Goal: Information Seeking & Learning: Learn about a topic

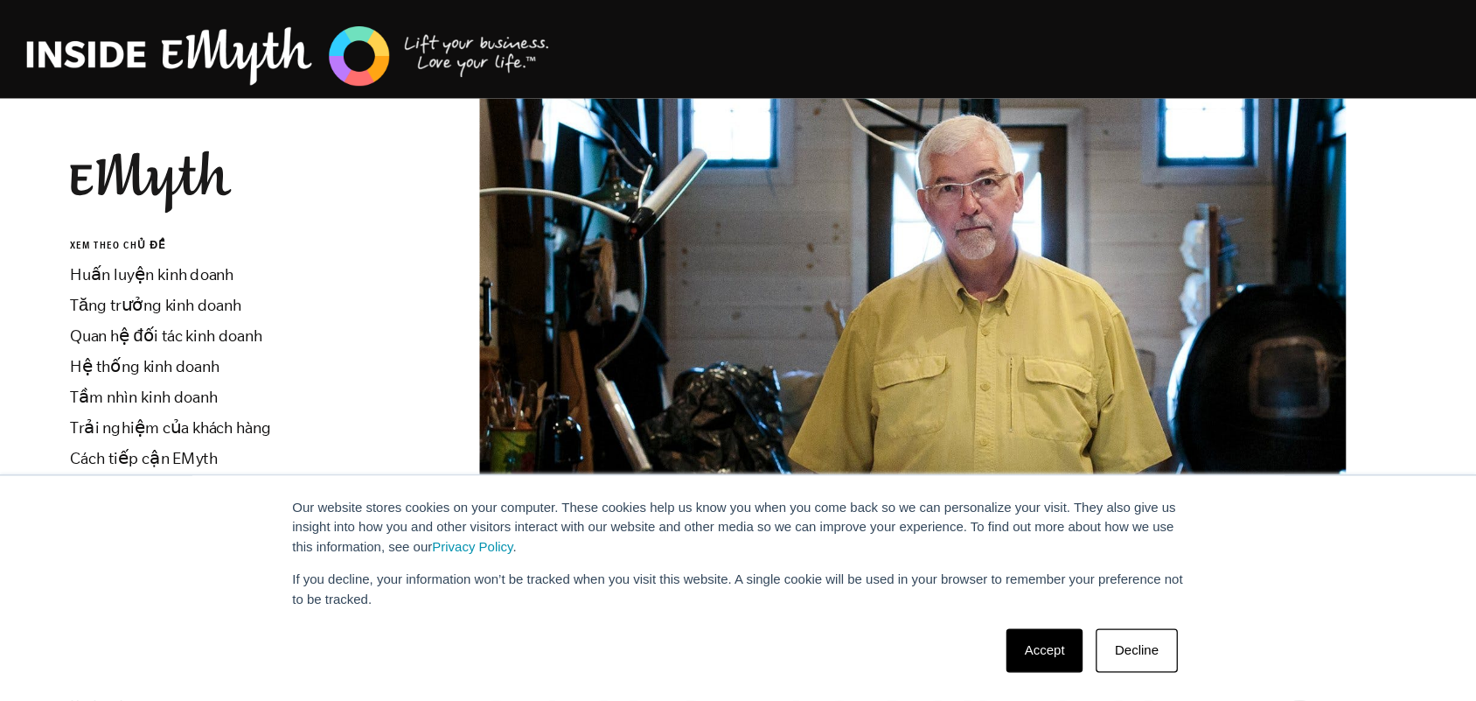
scroll to position [175, 0]
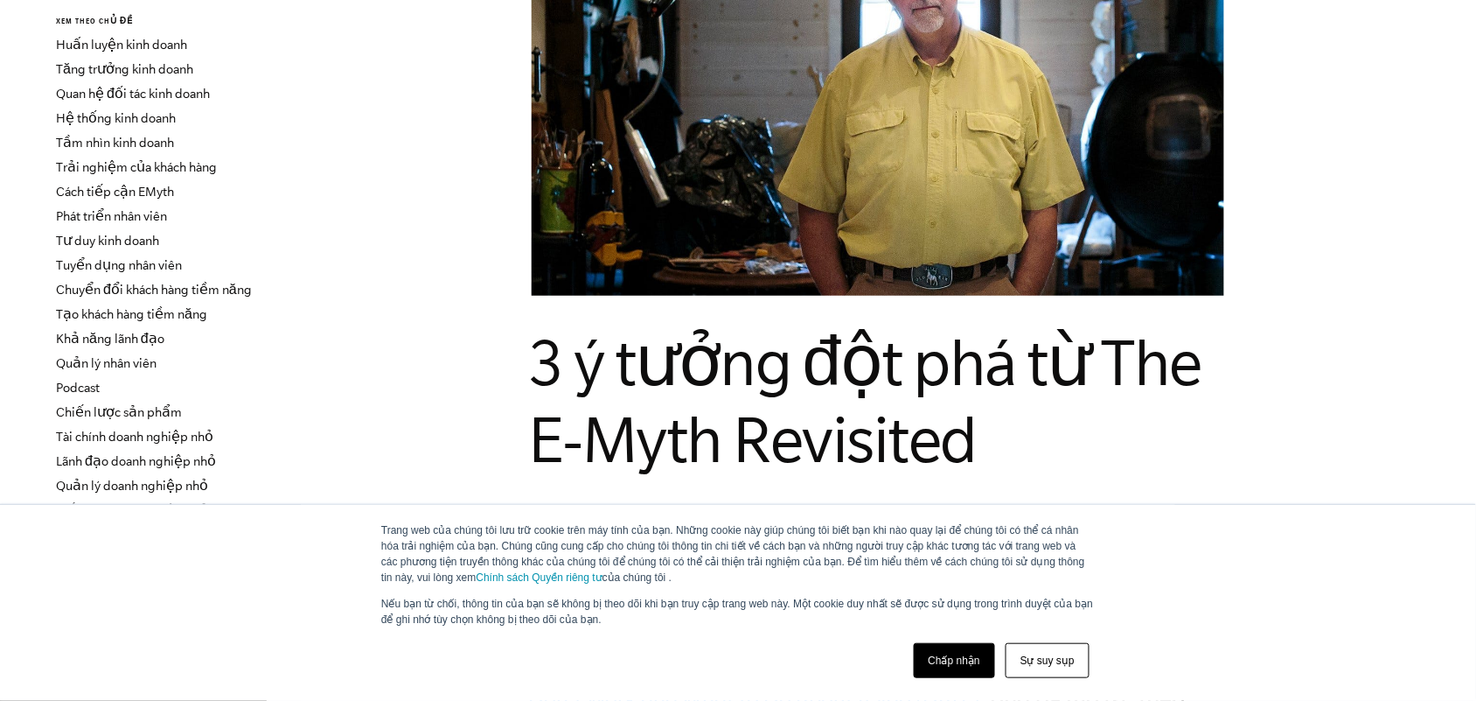
click at [972, 560] on font "Chấp nhận" at bounding box center [955, 660] width 52 height 12
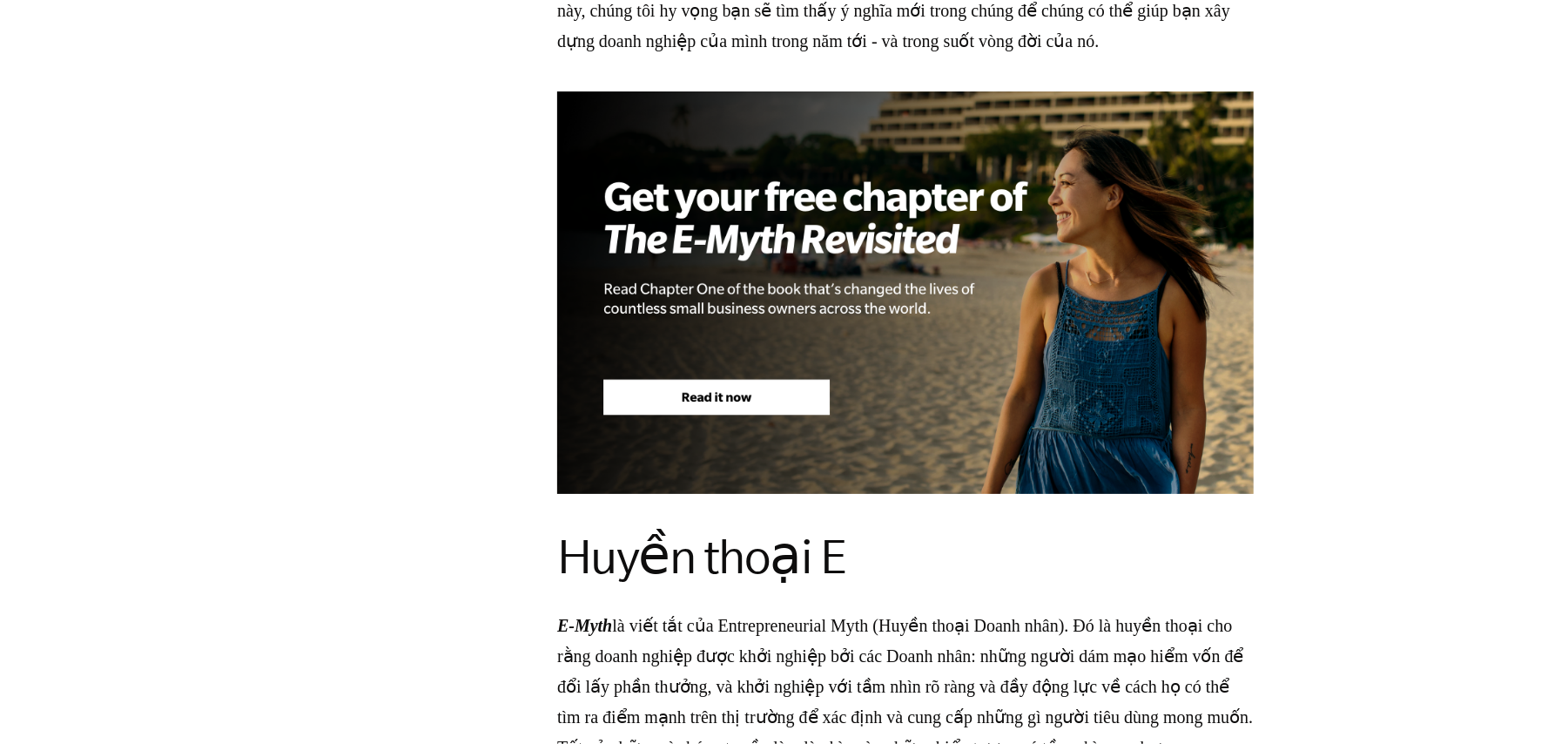
scroll to position [2258, 0]
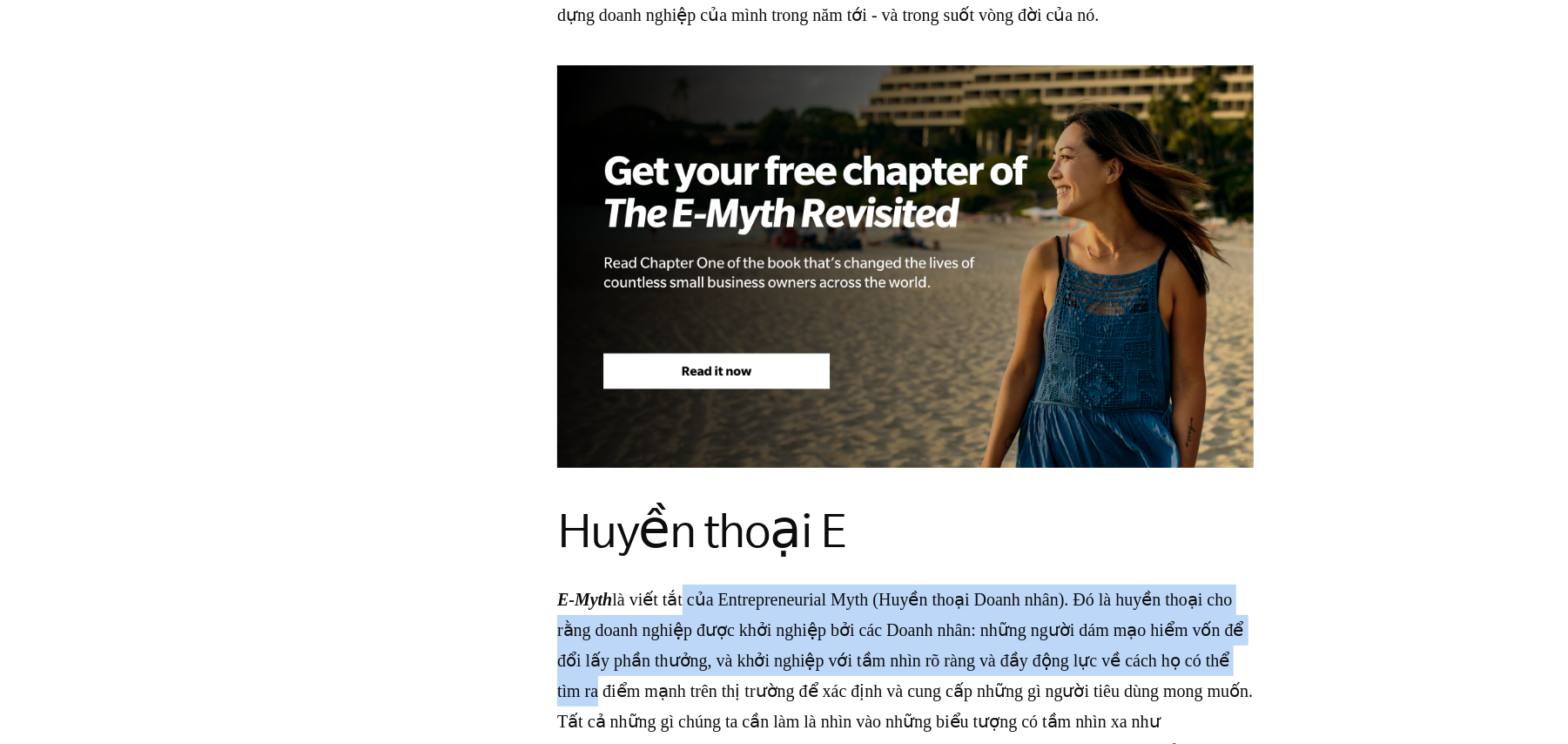
drag, startPoint x: 704, startPoint y: 316, endPoint x: 801, endPoint y: 414, distance: 137.9
click at [801, 558] on p "E-Myth là viết tắt của Entrepreneurial Myth (Huyền thoại Doanh nhân). Đó là huy…" at bounding box center [906, 691] width 697 height 213
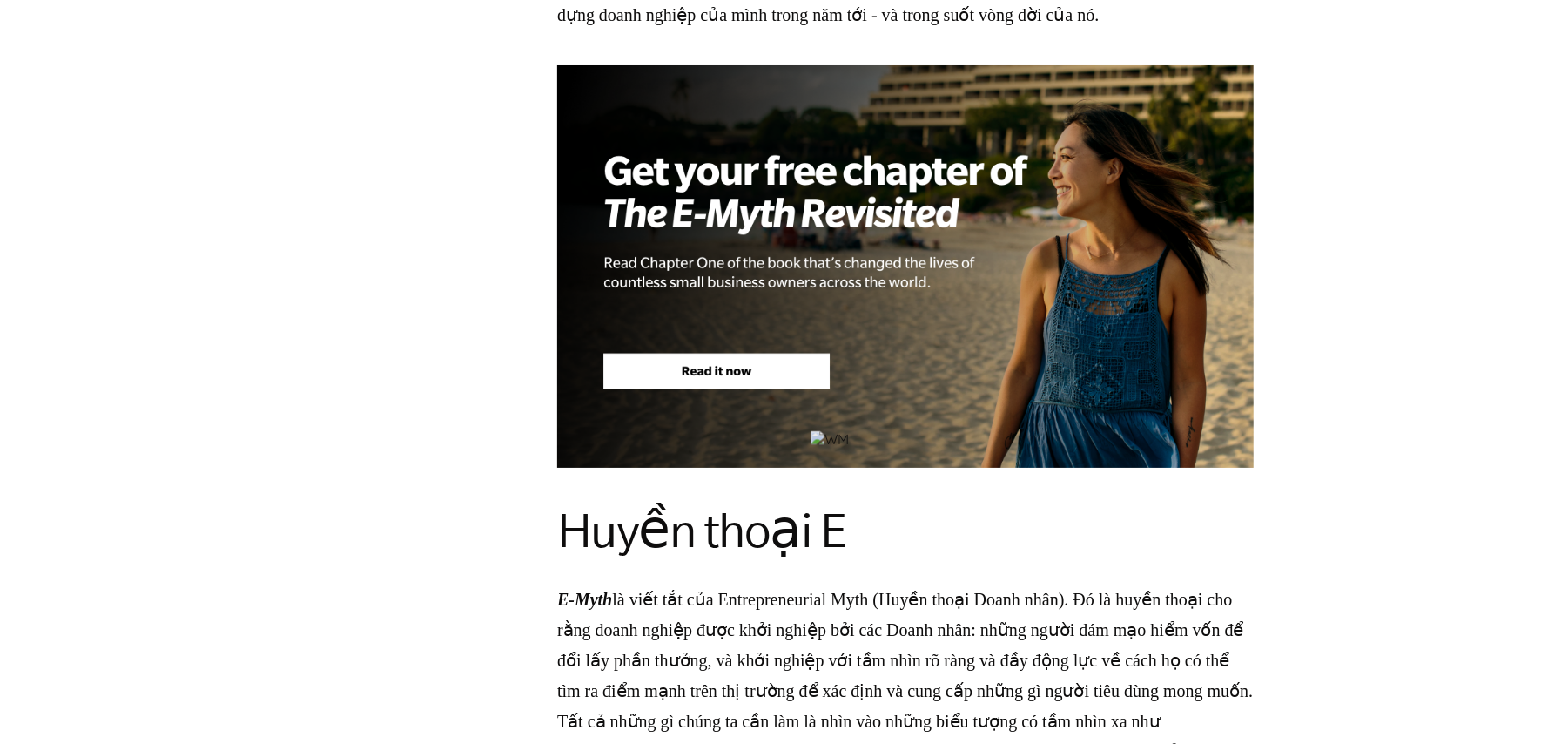
click at [1087, 558] on font "là viết tắt của Entrepreneurial Myth (Huyền thoại Doanh nhân). Đó là huyền thoạ…" at bounding box center [905, 690] width 696 height 202
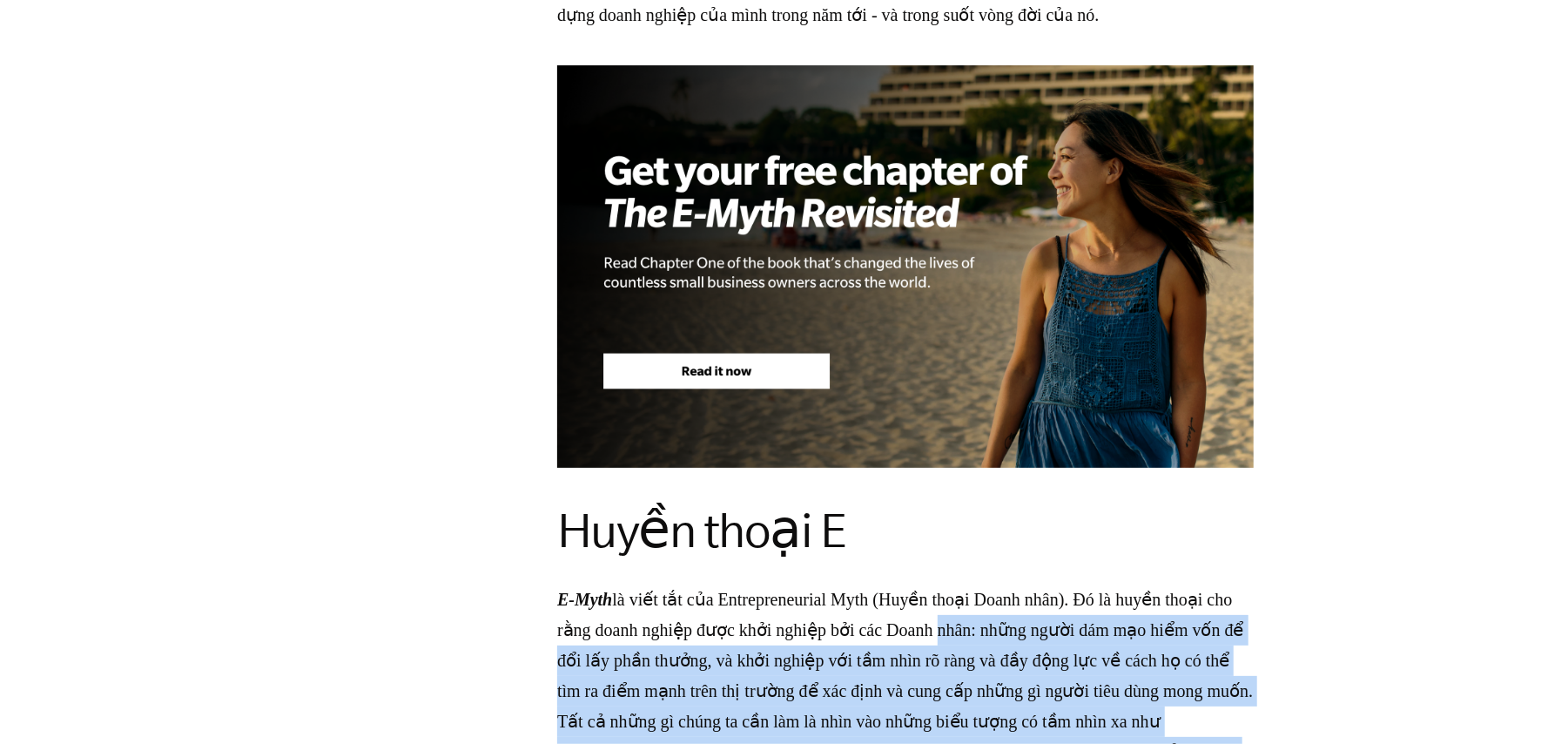
drag, startPoint x: 1027, startPoint y: 366, endPoint x: 1069, endPoint y: 499, distance: 139.5
click at [1069, 558] on p "E-Myth là viết tắt của Entrepreneurial Myth (Huyền thoại Doanh nhân). Đó là huy…" at bounding box center [906, 691] width 697 height 213
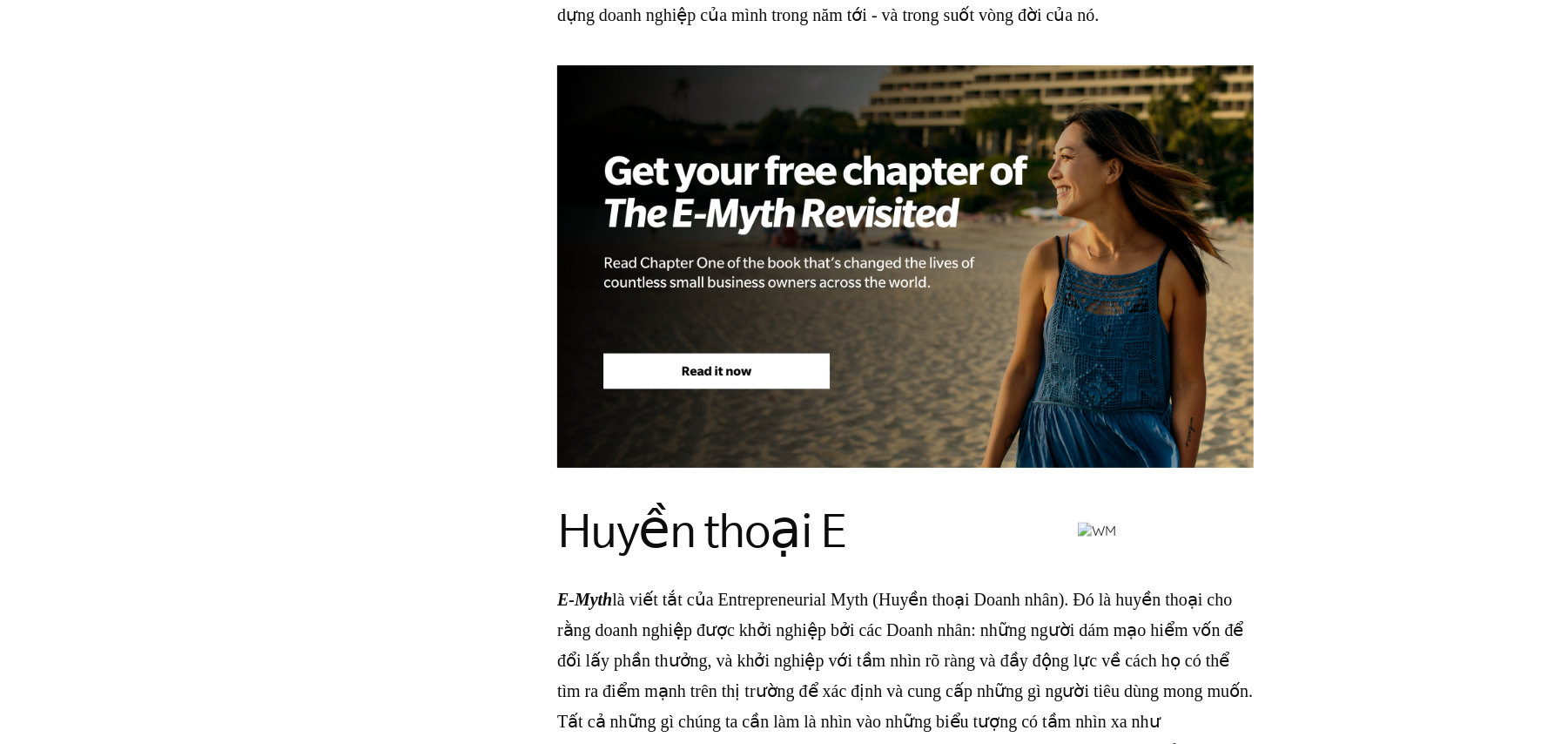
click at [642, 558] on font "là viết tắt của Entrepreneurial Myth (Huyền thoại Doanh nhân). Đó là huyền thoạ…" at bounding box center [905, 690] width 696 height 202
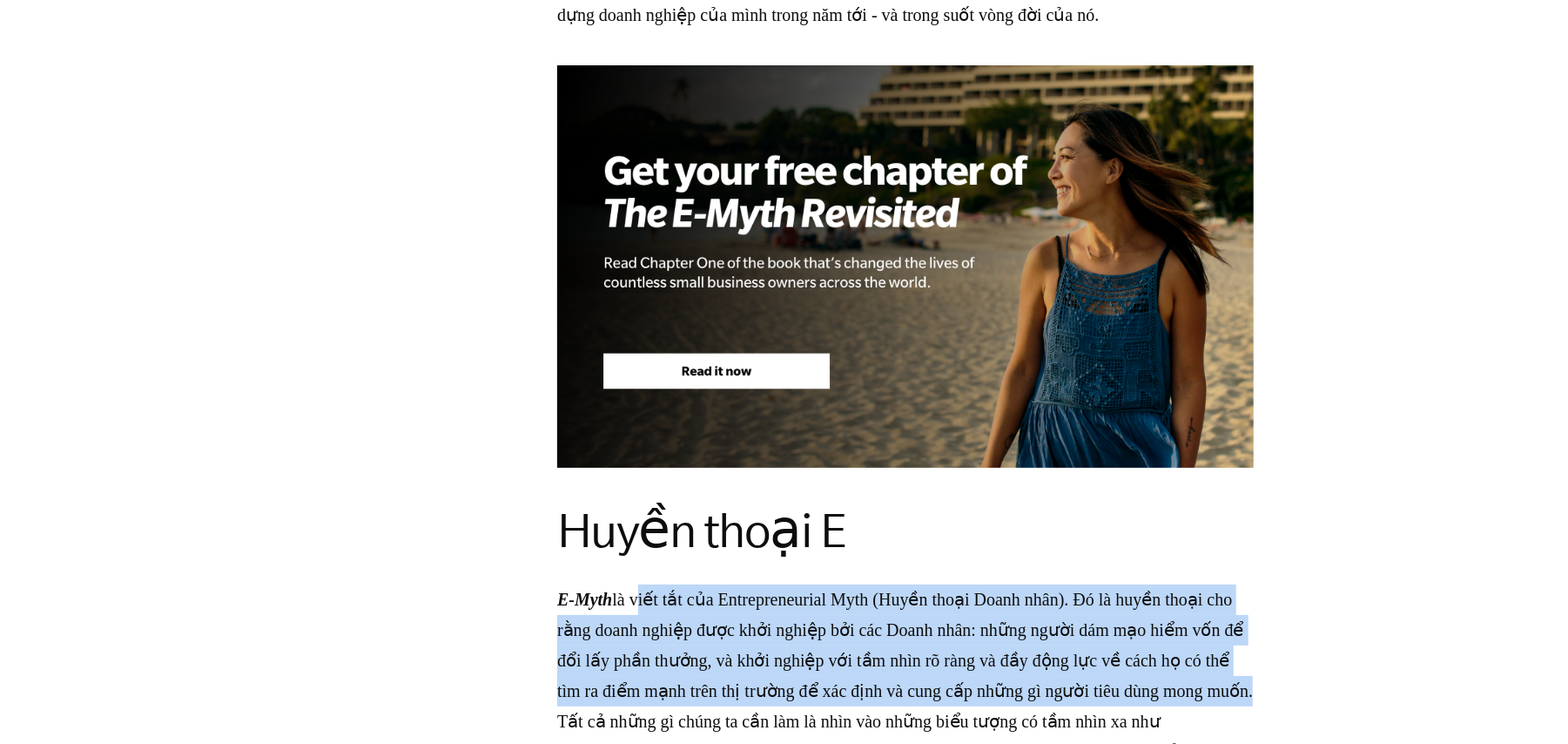
drag, startPoint x: 663, startPoint y: 332, endPoint x: 844, endPoint y: 449, distance: 215.5
click at [844, 558] on font "là viết tắt của Entrepreneurial Myth (Huyền thoại Doanh nhân). Đó là huyền thoạ…" at bounding box center [905, 690] width 696 height 202
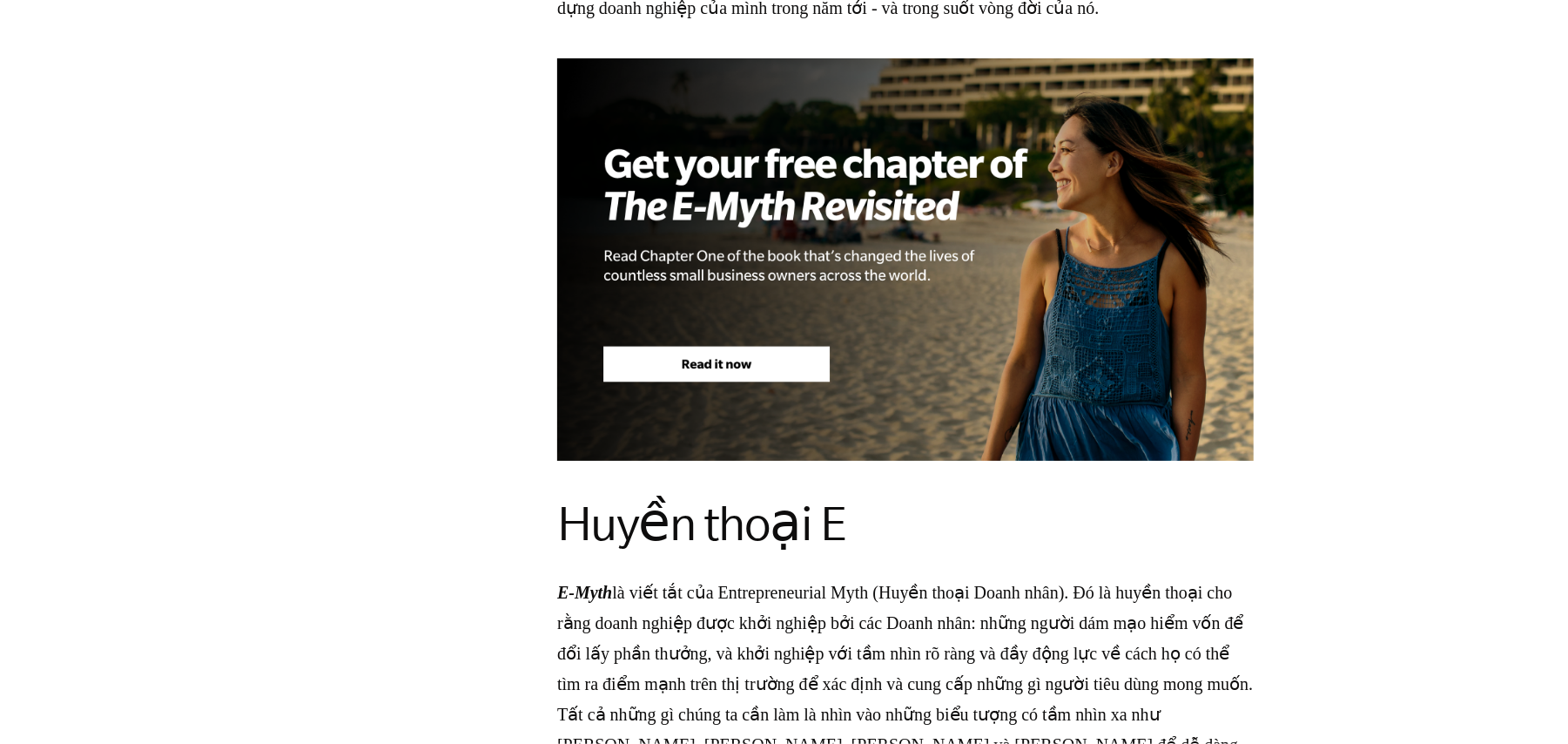
scroll to position [2489, 0]
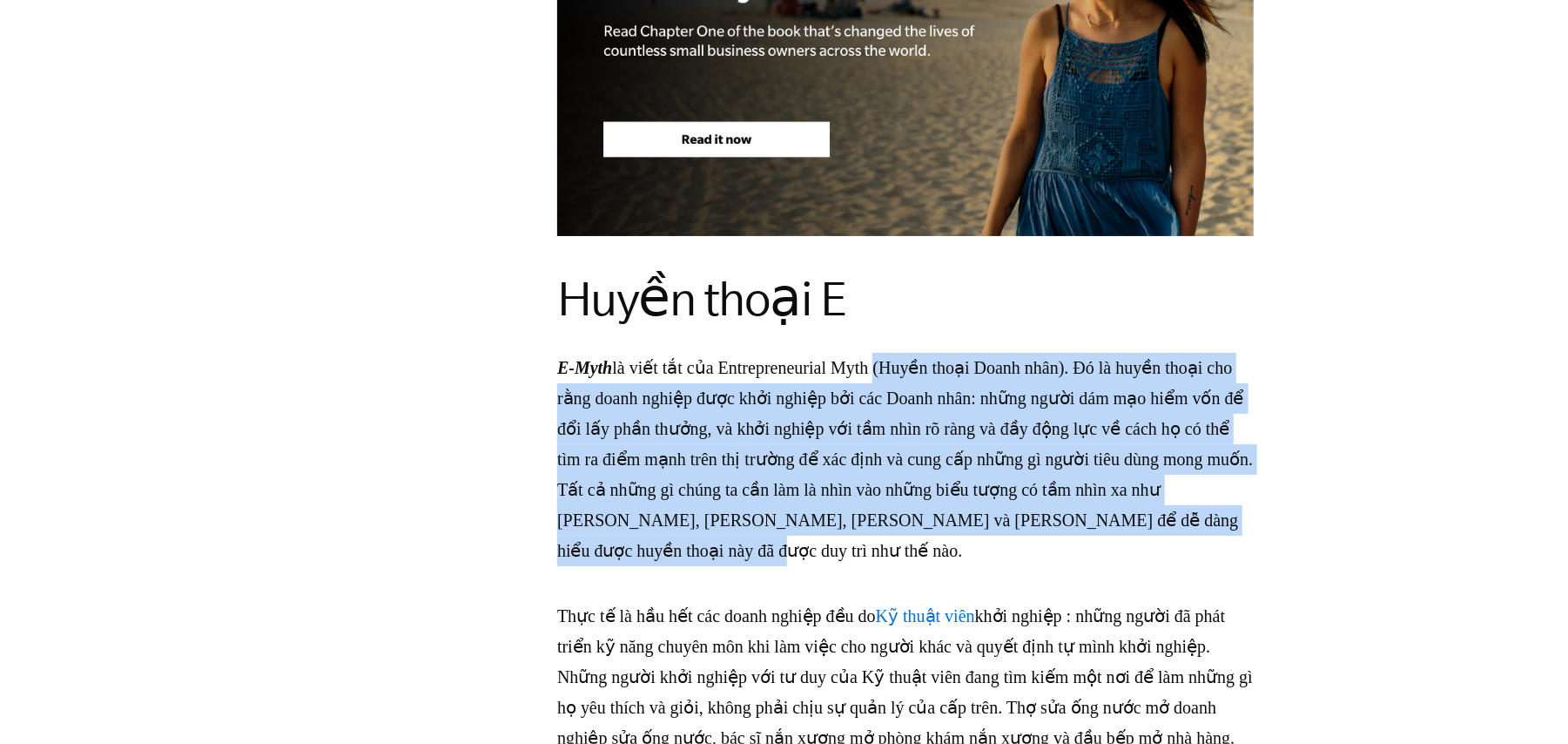
drag, startPoint x: 920, startPoint y: 344, endPoint x: 984, endPoint y: 552, distance: 217.6
click at [984, 552] on p "E-Myth là viết tắt của Entrepreneurial Myth (Huyền thoại Doanh nhân). Đó là huy…" at bounding box center [906, 459] width 697 height 213
click at [648, 378] on font "là viết tắt của Entrepreneurial Myth (Huyền thoại Doanh nhân). Đó là huyền thoạ…" at bounding box center [905, 458] width 696 height 202
click at [740, 422] on font "là viết tắt của Entrepreneurial Myth (Huyền thoại Doanh nhân). Đó là huyền thoạ…" at bounding box center [905, 458] width 696 height 202
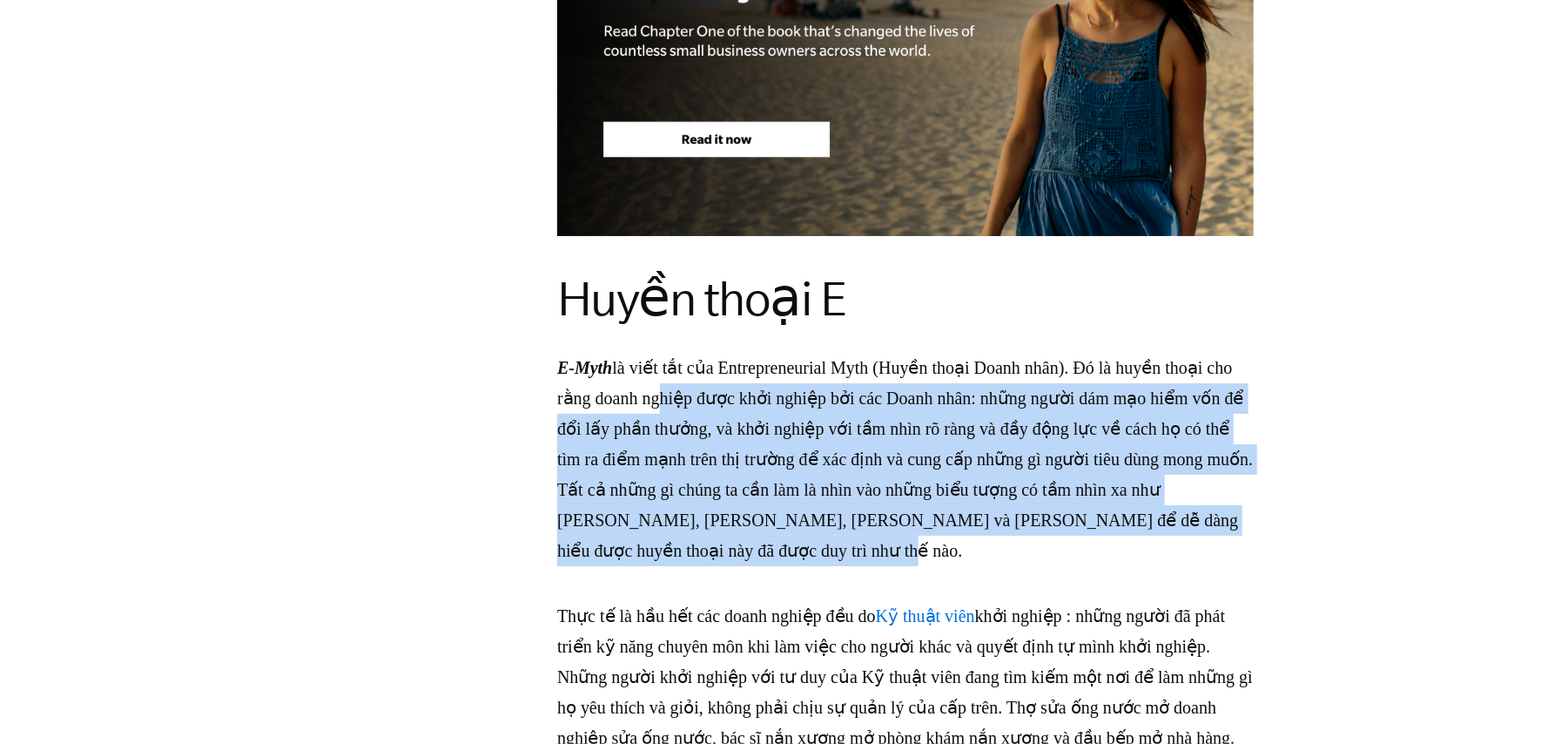
drag, startPoint x: 743, startPoint y: 394, endPoint x: 1151, endPoint y: 544, distance: 434.7
click at [1151, 544] on p "E-Myth là viết tắt của Entrepreneurial Myth (Huyền thoại Doanh nhân). Đó là huy…" at bounding box center [906, 459] width 697 height 213
click at [1154, 544] on p "E-Myth là viết tắt của Entrepreneurial Myth (Huyền thoại Doanh nhân). Đó là huy…" at bounding box center [906, 459] width 697 height 213
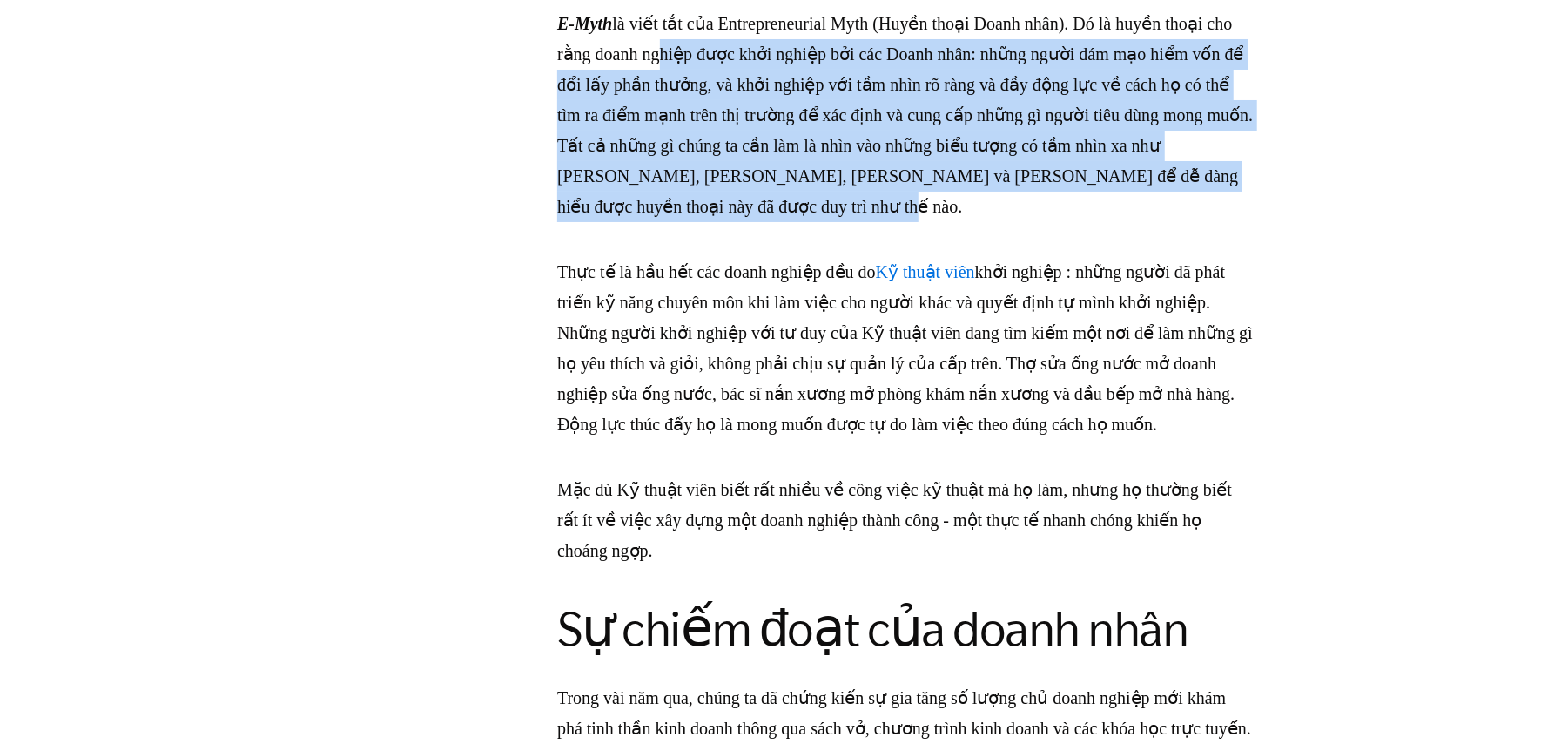
scroll to position [2838, 0]
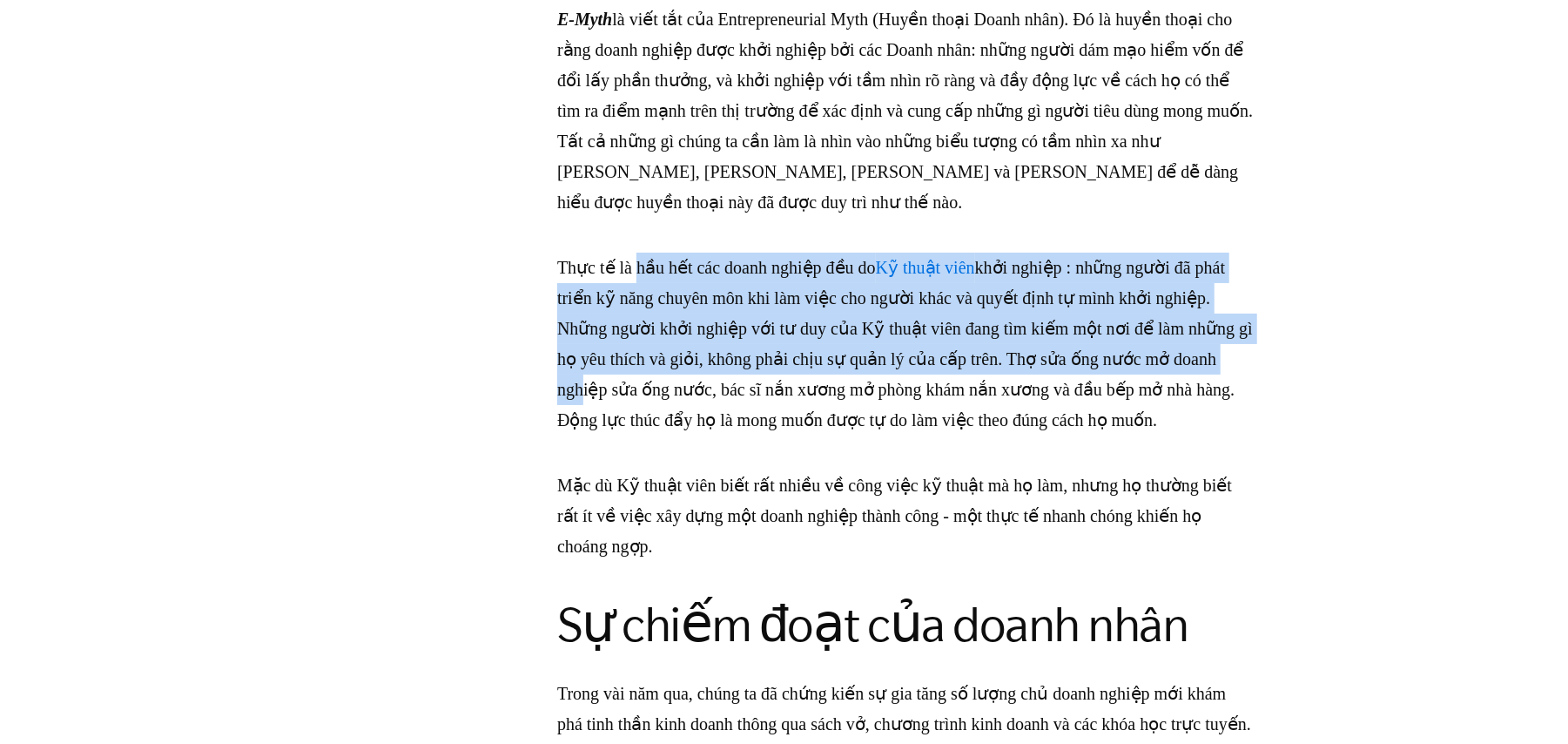
drag, startPoint x: 642, startPoint y: 234, endPoint x: 698, endPoint y: 393, distance: 168.6
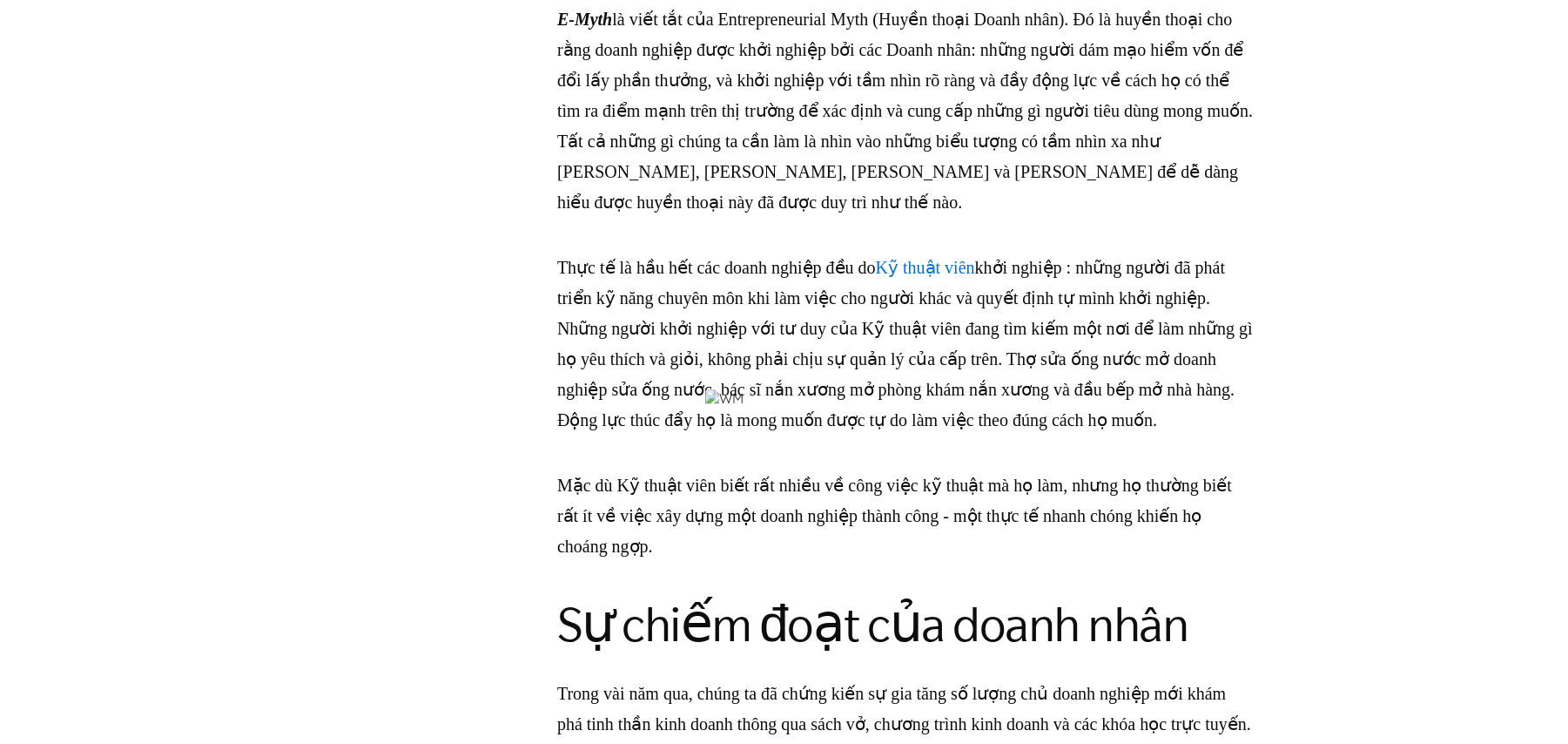
click at [981, 377] on font "khởi nghiệp : những người đã phát triển kỹ năng chuyên môn khi làm việc cho ngư…" at bounding box center [905, 344] width 696 height 171
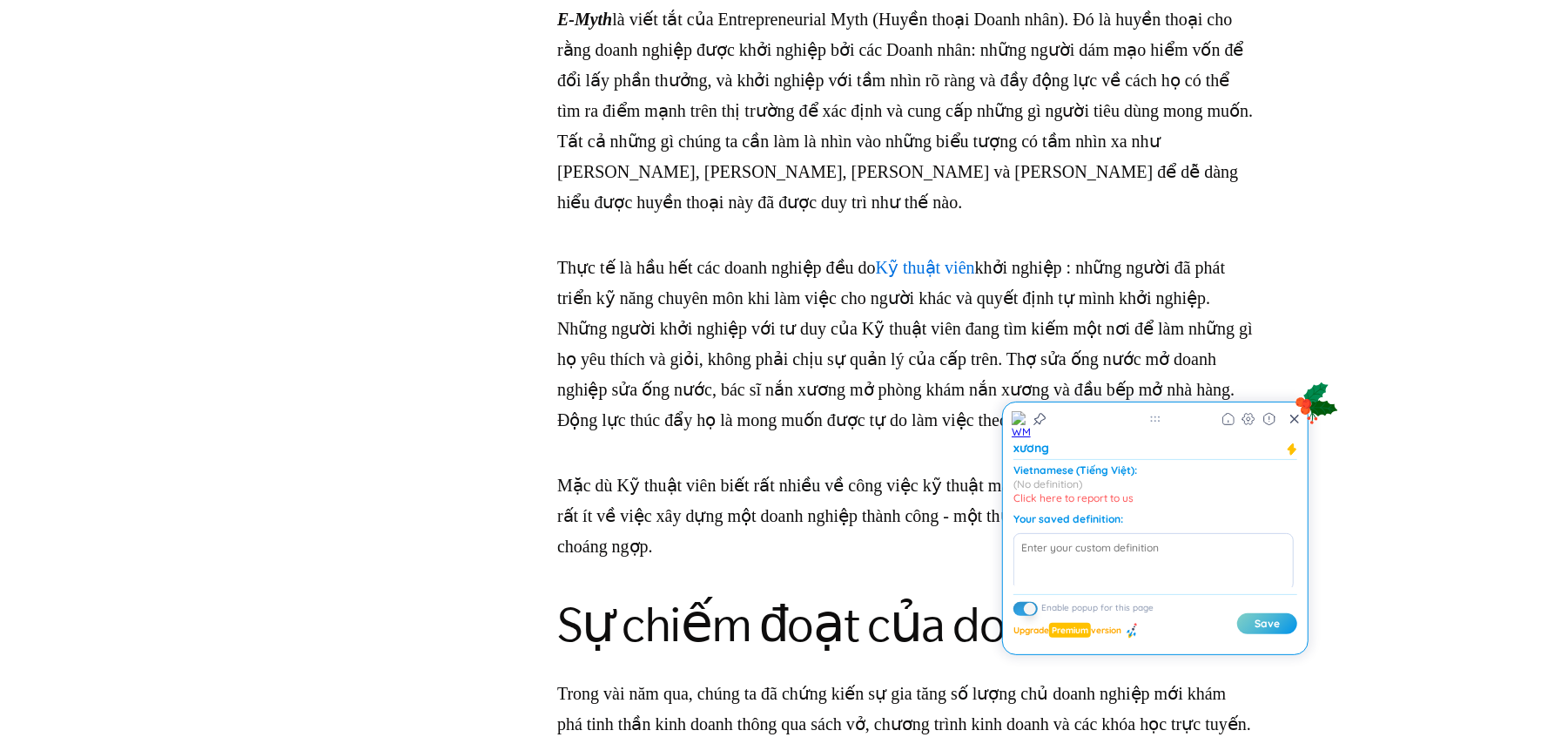
click at [736, 336] on p "Thực tế là hầu hết các doanh nghiệp đều do Kỹ thuật viên khởi nghiệp : những ng…" at bounding box center [906, 345] width 697 height 183
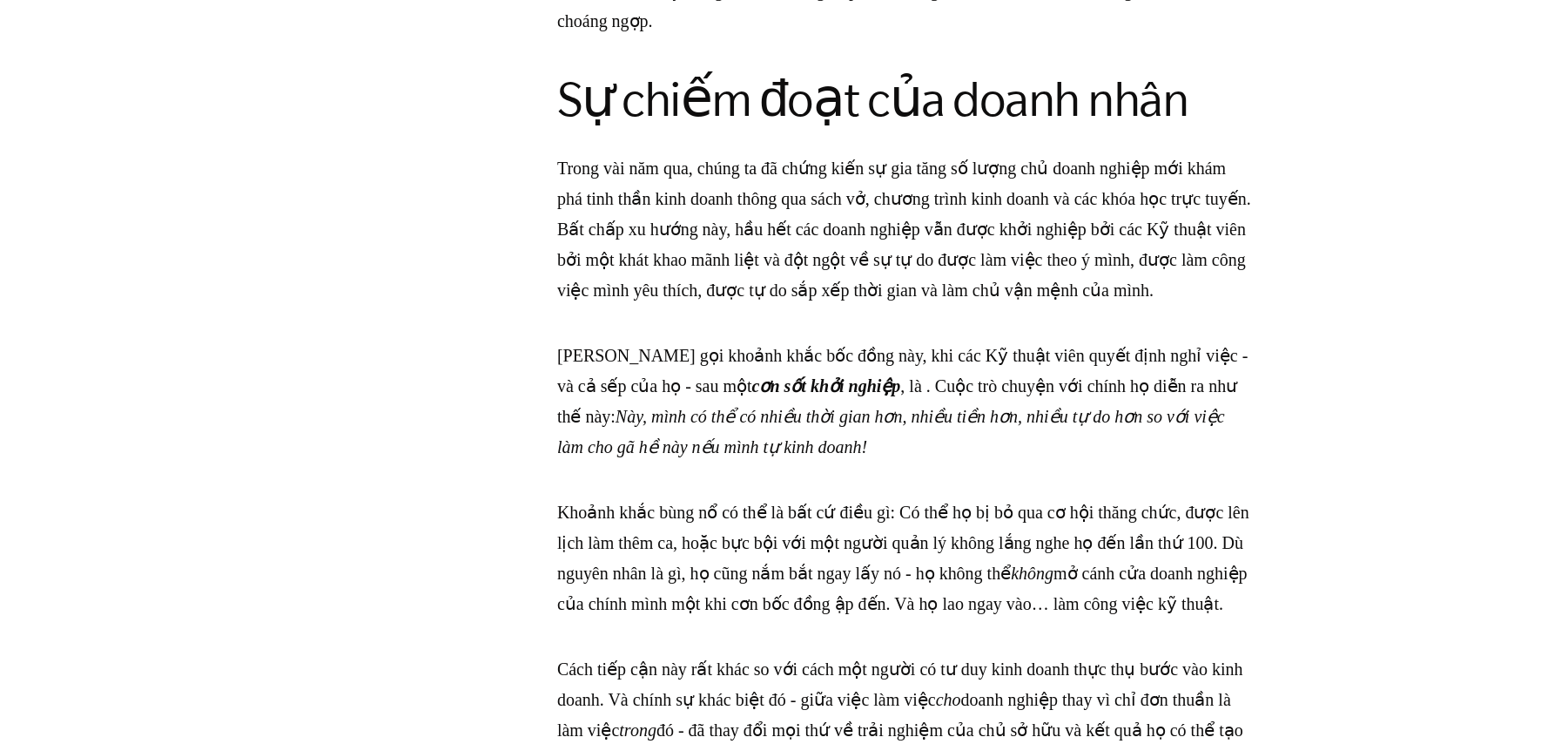
scroll to position [3419, 0]
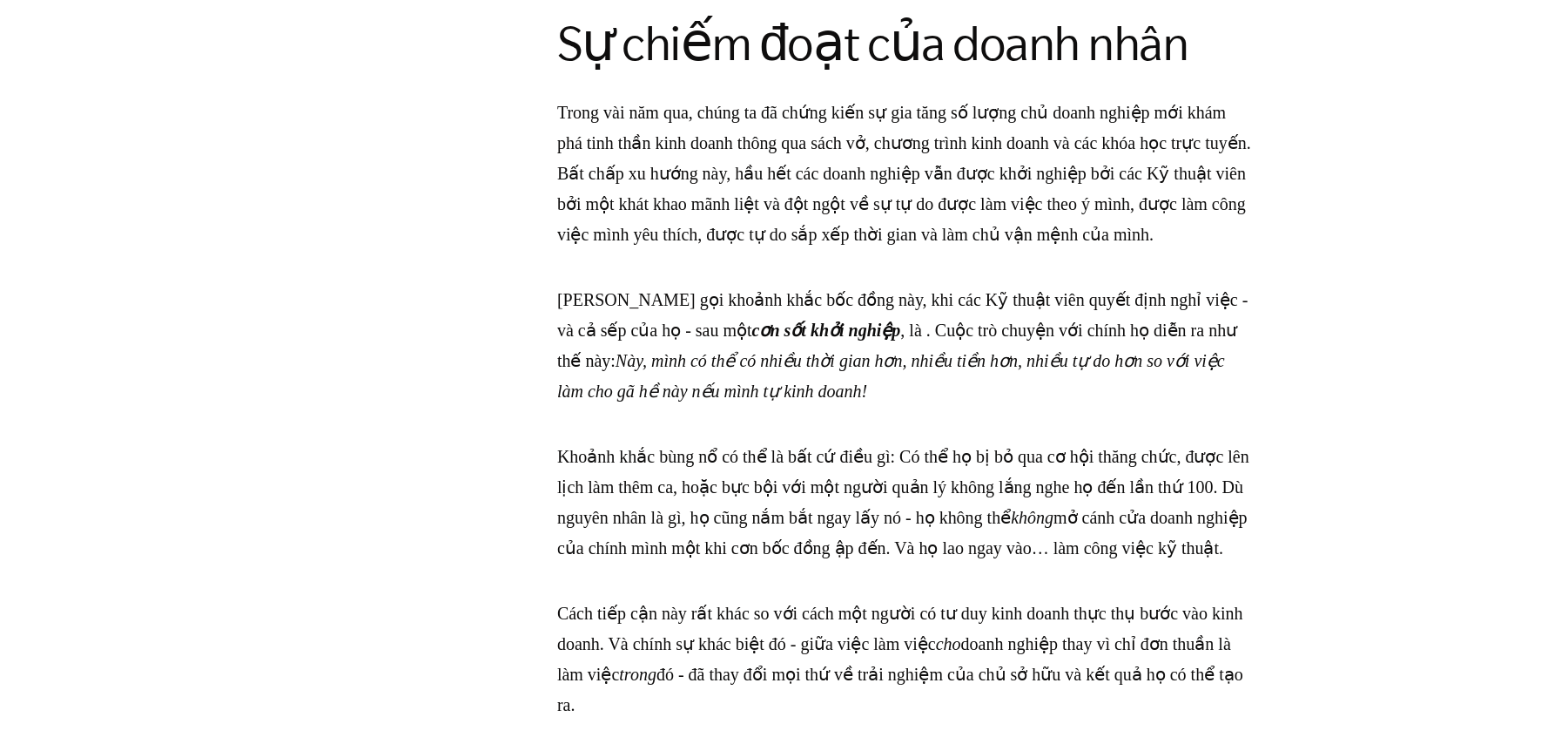
drag, startPoint x: 1071, startPoint y: 346, endPoint x: 1087, endPoint y: 454, distance: 109.2
click at [1087, 406] on p "[PERSON_NAME] gọi khoảnh khắc bốc đồng này, khi các Kỹ thuật viên quyết định ng…" at bounding box center [906, 346] width 697 height 122
click at [1092, 371] on font ", là . Cuộc trò chuyện với chính họ diễn ra như thế này:" at bounding box center [897, 346] width 680 height 50
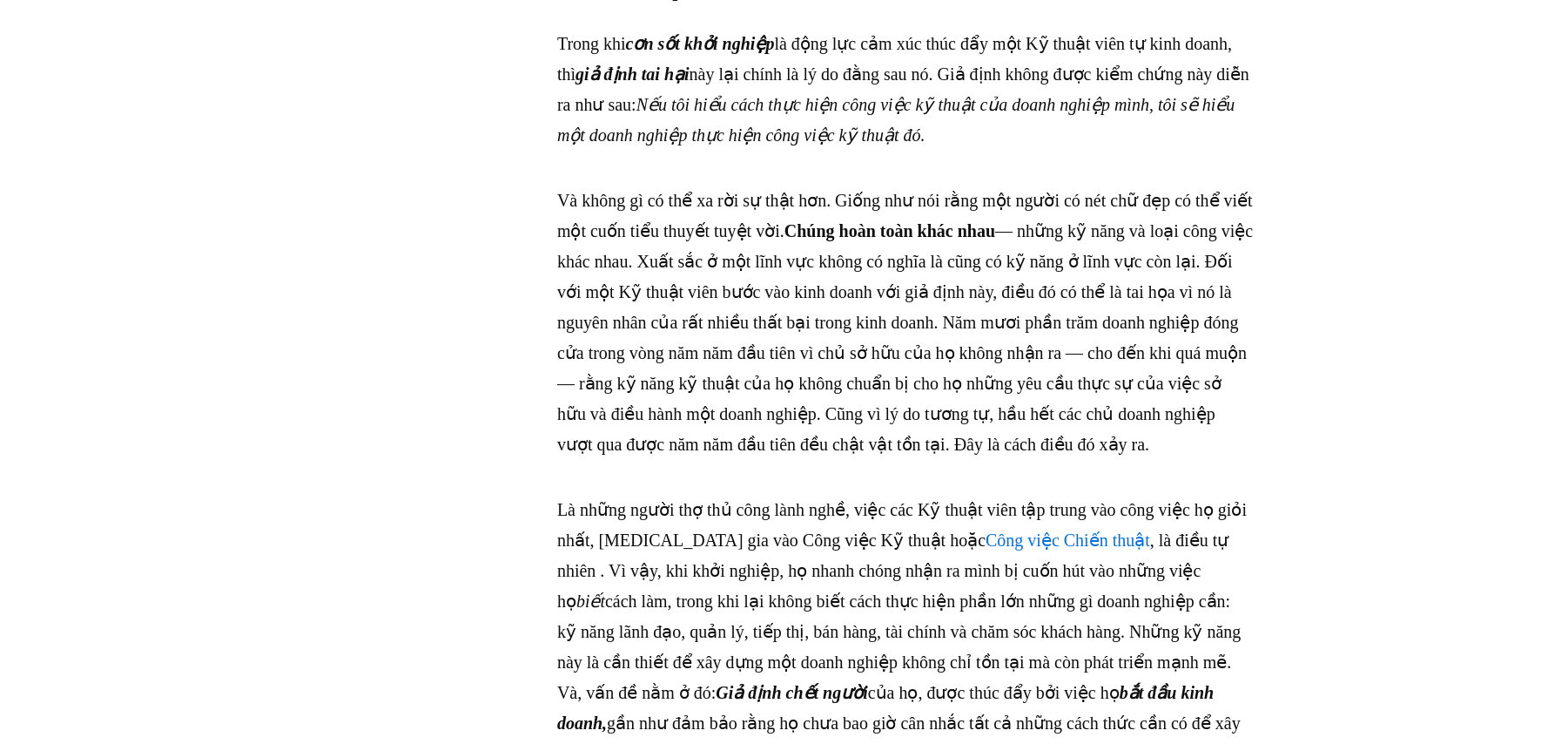
scroll to position [4231, 0]
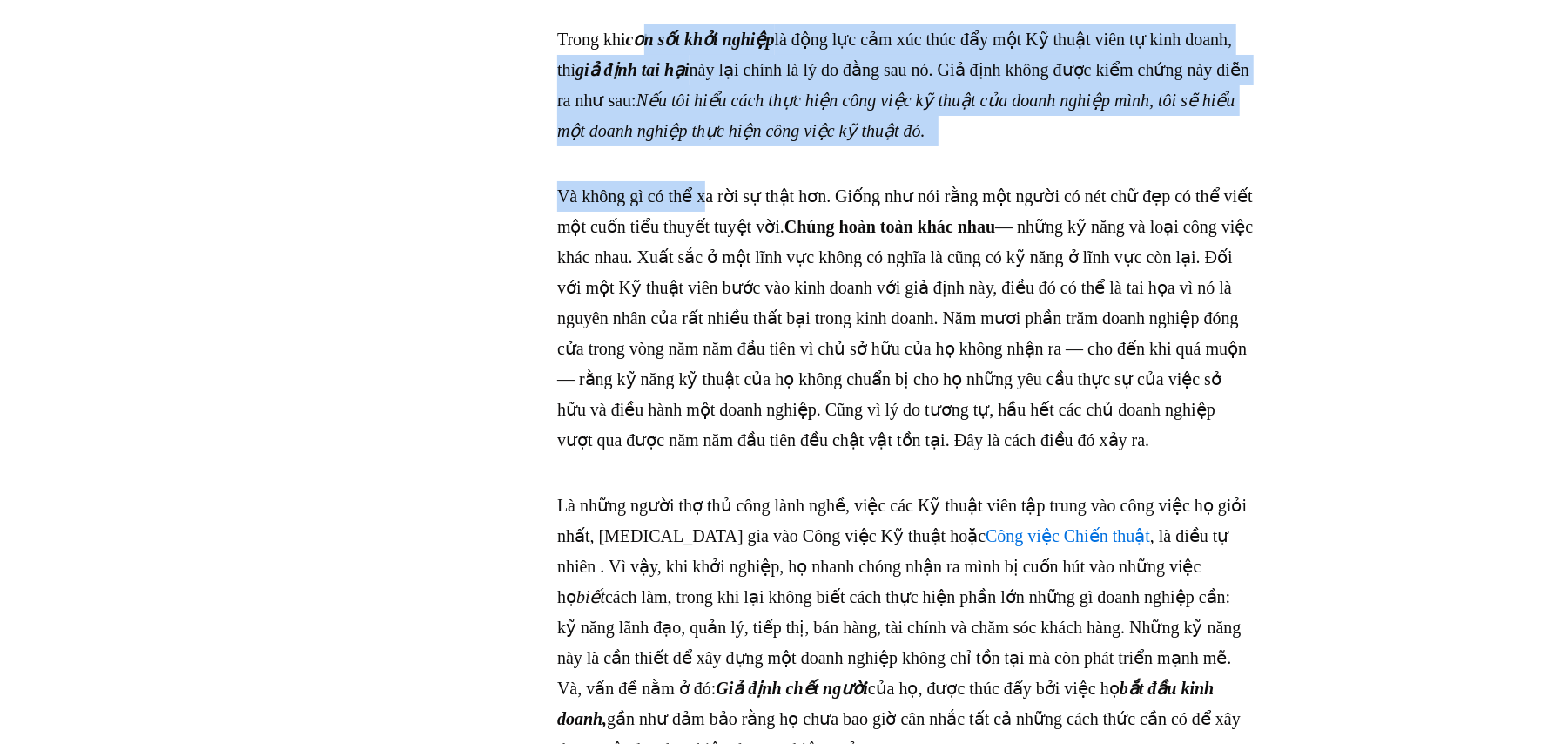
drag, startPoint x: 653, startPoint y: 95, endPoint x: 711, endPoint y: 238, distance: 154.3
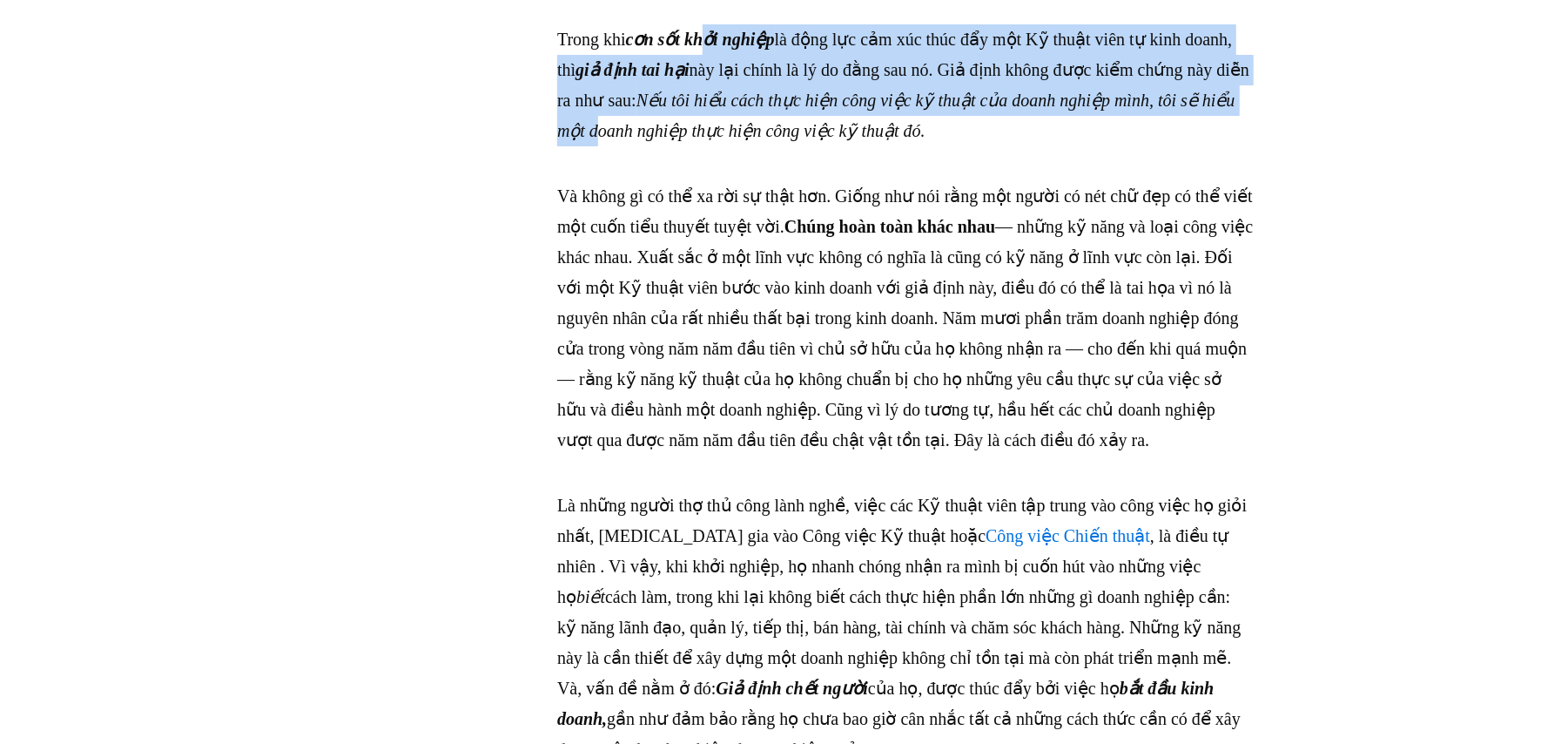
drag, startPoint x: 739, startPoint y: 96, endPoint x: 792, endPoint y: 199, distance: 115.8
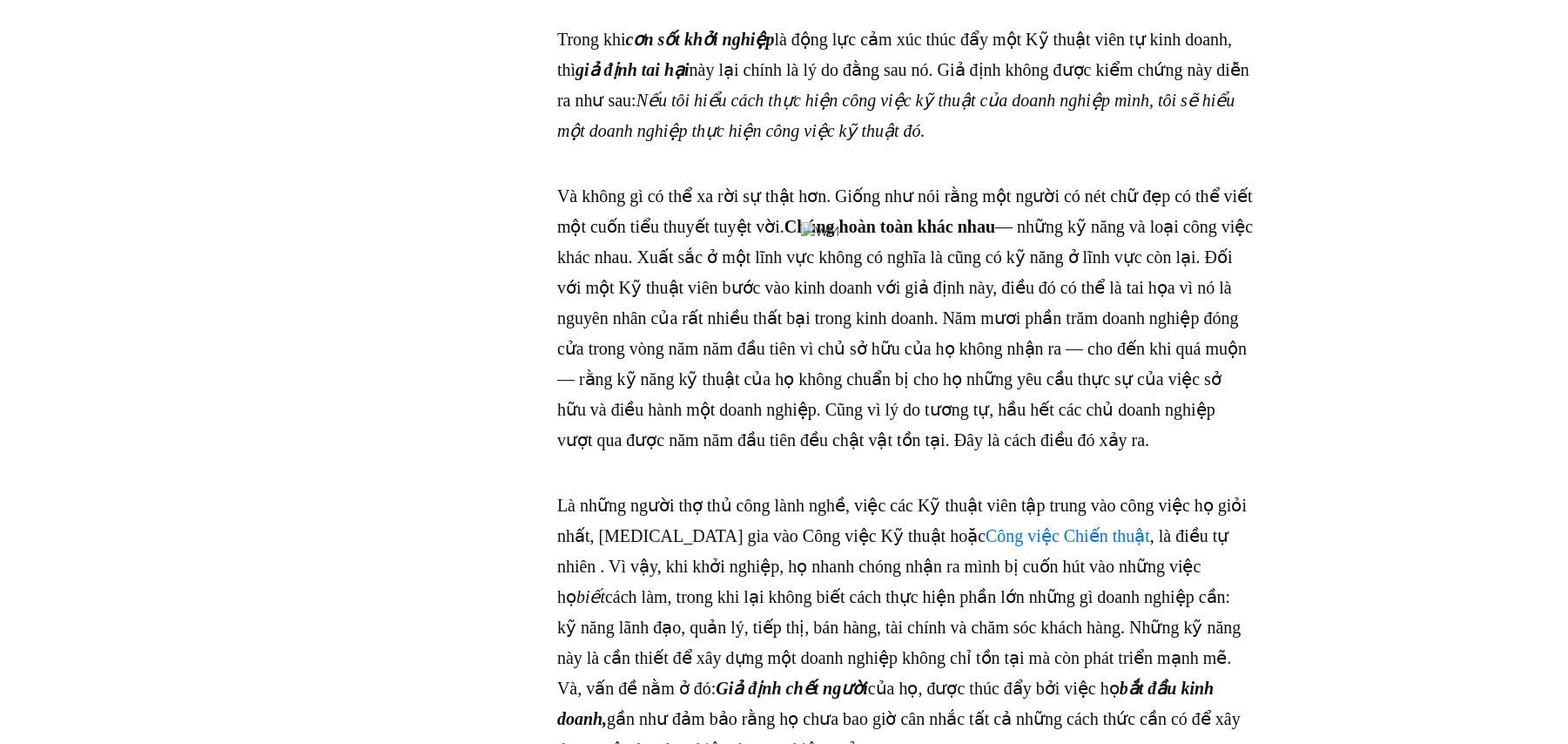
click at [1139, 146] on p "Trong khi cơn sốt khởi nghiệp là động lực cảm xúc thúc đẩy một Kỹ thuật viên tự…" at bounding box center [906, 85] width 697 height 122
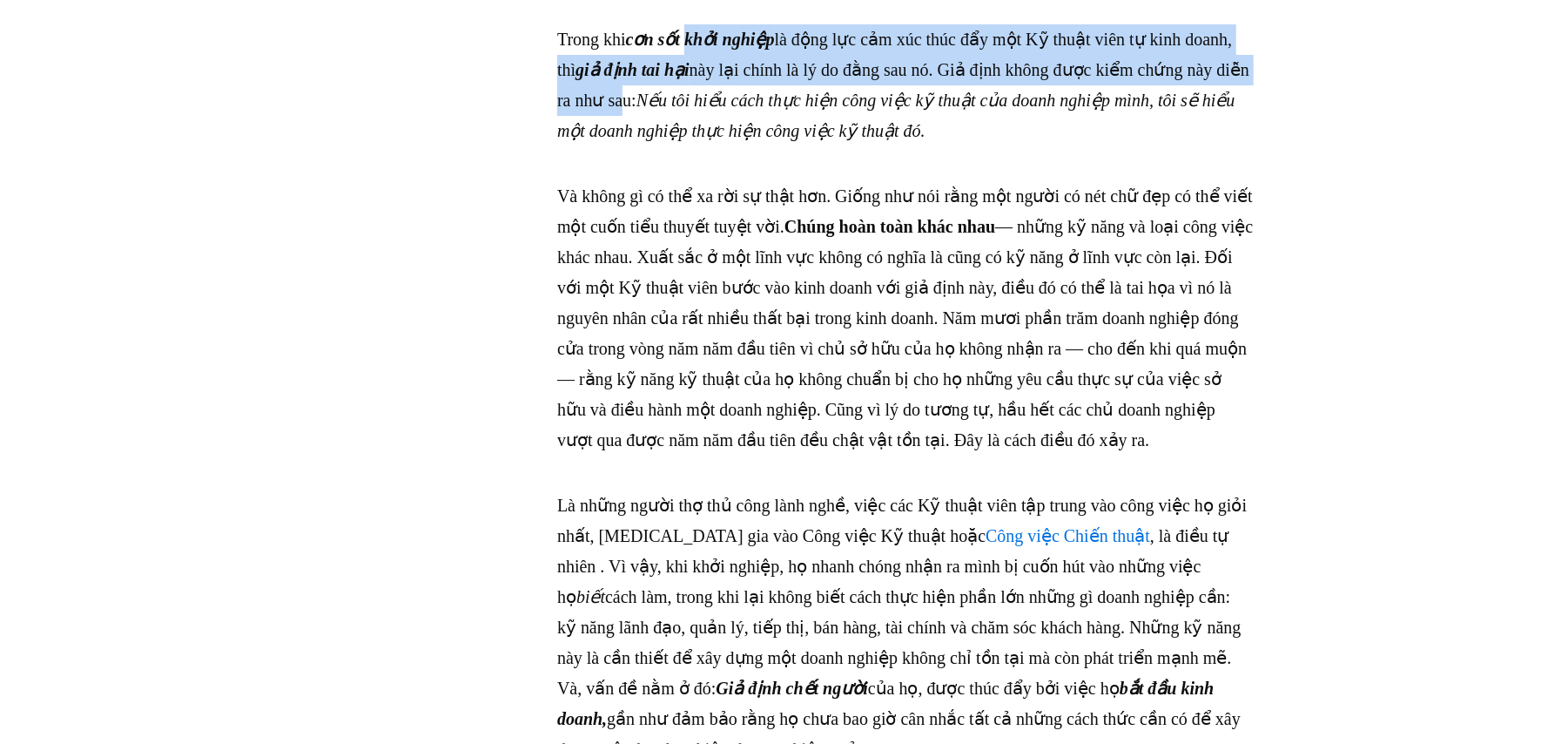
drag, startPoint x: 711, startPoint y: 132, endPoint x: 746, endPoint y: 188, distance: 66.0
click at [742, 146] on p "Trong khi cơn sốt khởi nghiệp là động lực cảm xúc thúc đẩy một Kỹ thuật viên tự…" at bounding box center [906, 85] width 697 height 122
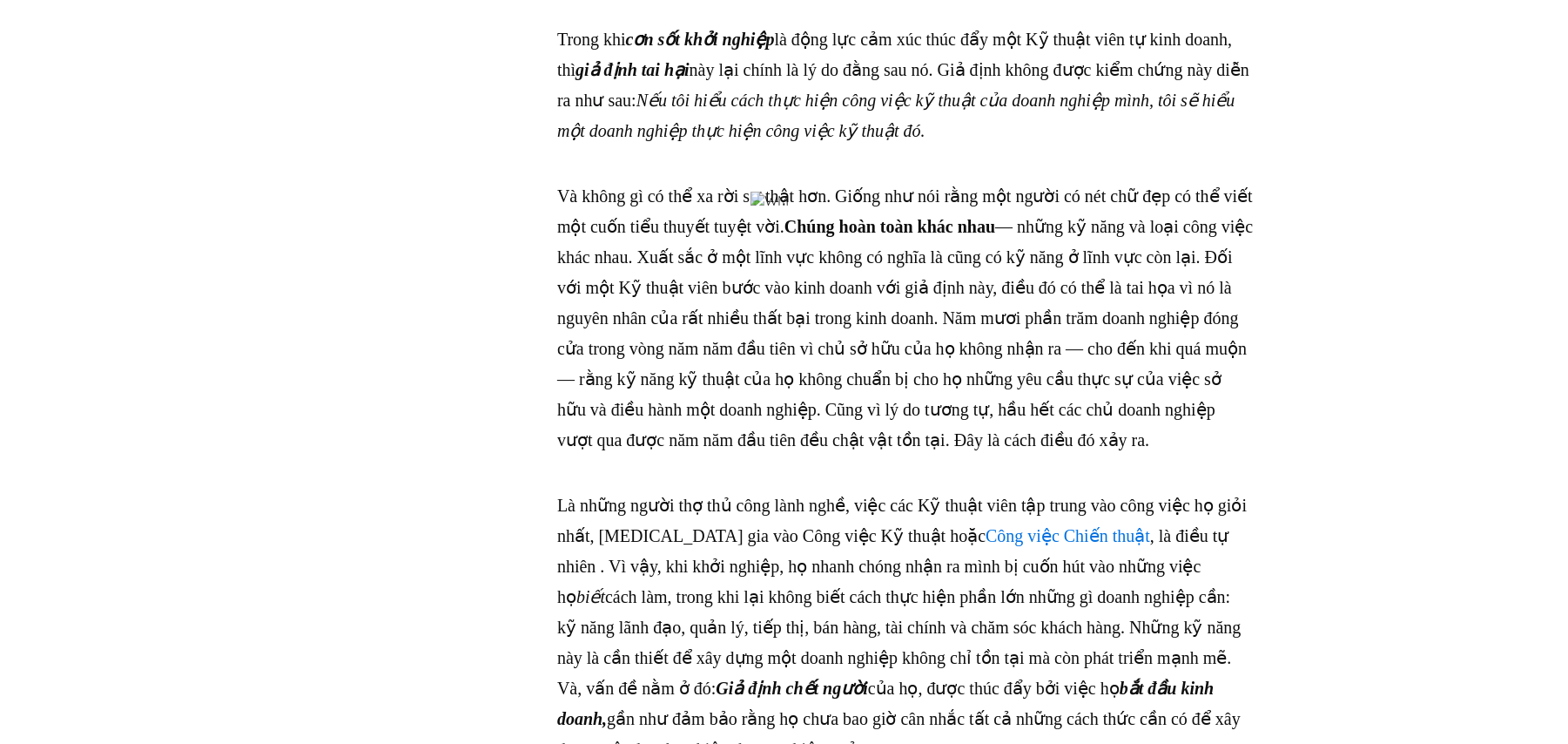
click at [927, 140] on font "Nếu tôi hiểu cách thực hiện công việc kỹ thuật của doanh nghiệp mình, tôi sẽ hi…" at bounding box center [896, 116] width 678 height 50
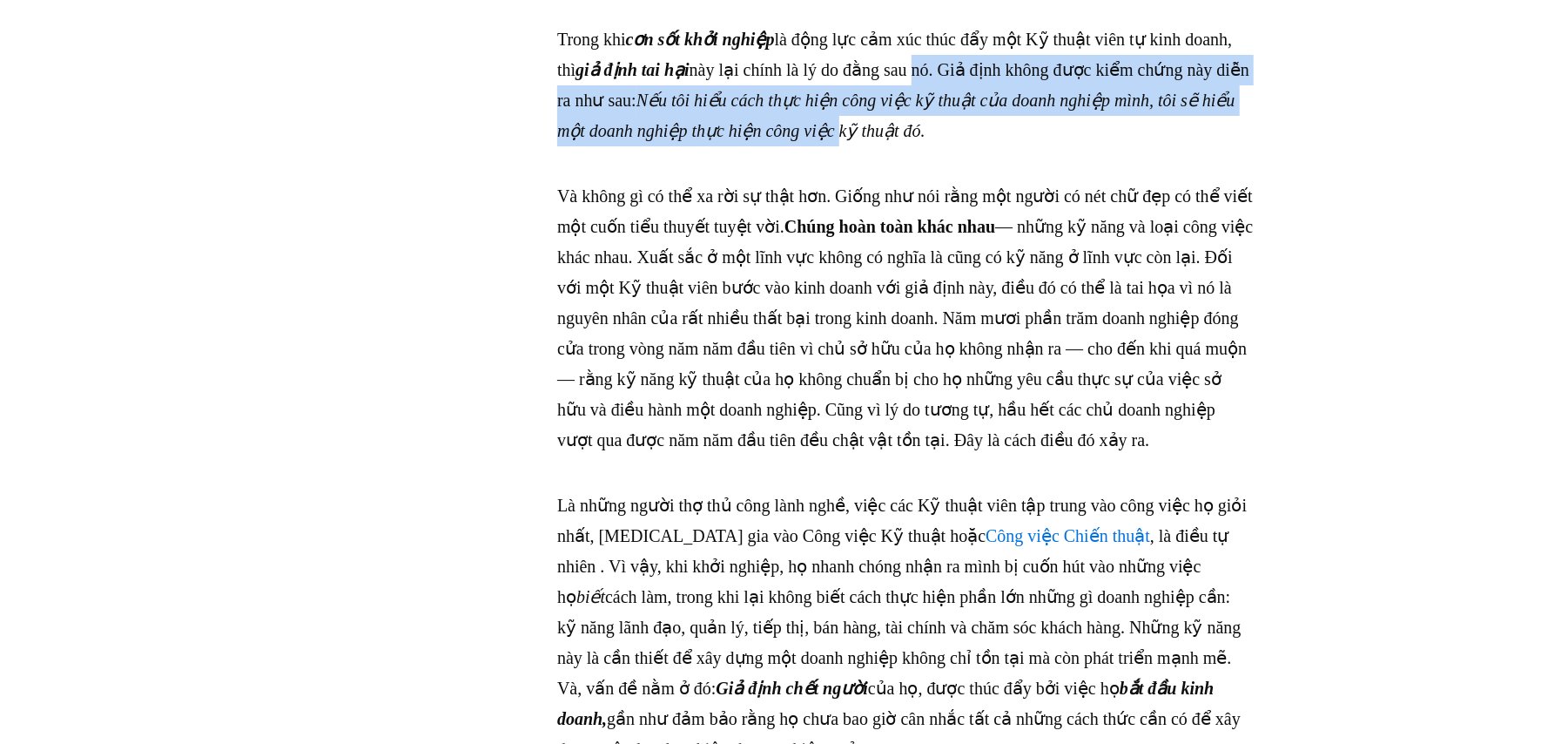
drag, startPoint x: 1014, startPoint y: 137, endPoint x: 1038, endPoint y: 223, distance: 89.3
click at [1038, 146] on p "Trong khi cơn sốt khởi nghiệp là động lực cảm xúc thúc đẩy một Kỹ thuật viên tự…" at bounding box center [906, 85] width 697 height 122
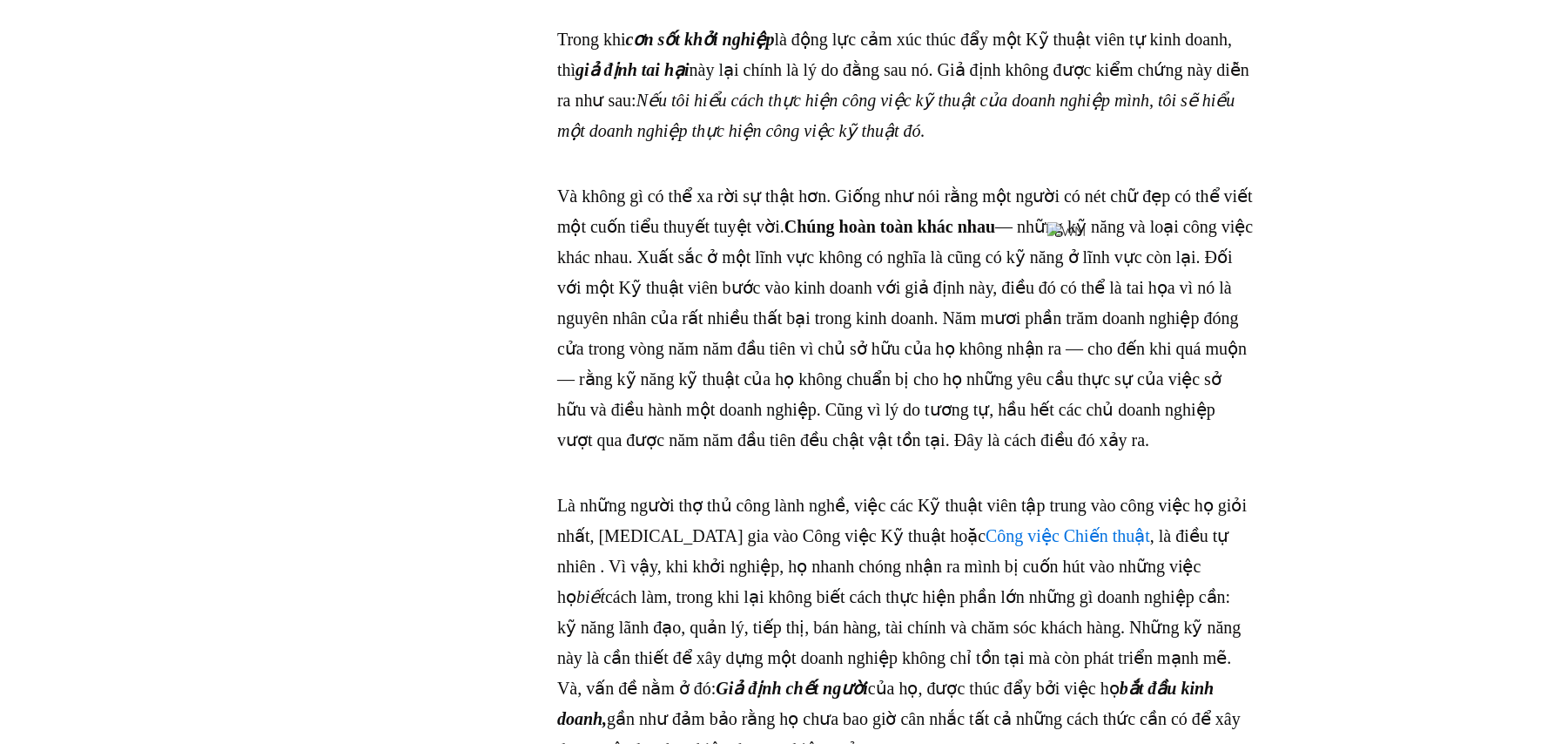
click at [1134, 308] on font "— những kỹ năng và loại công việc khác nhau. Xuất sắc ở một lĩnh vực không có n…" at bounding box center [905, 334] width 696 height 233
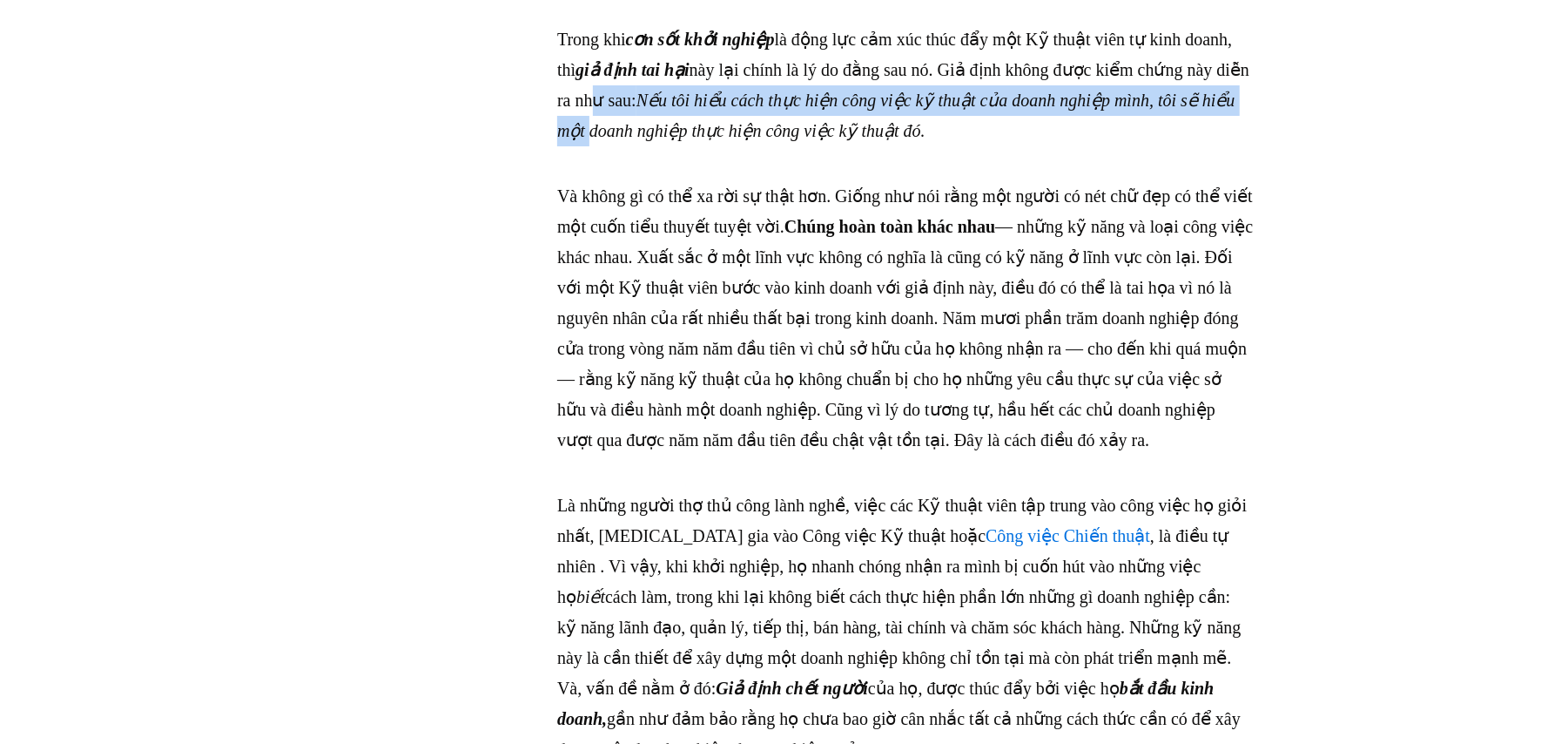
drag, startPoint x: 711, startPoint y: 171, endPoint x: 779, endPoint y: 218, distance: 82.7
click at [779, 146] on p "Trong khi cơn sốt khởi nghiệp là động lực cảm xúc thúc đẩy một Kỹ thuật viên tự…" at bounding box center [906, 85] width 697 height 122
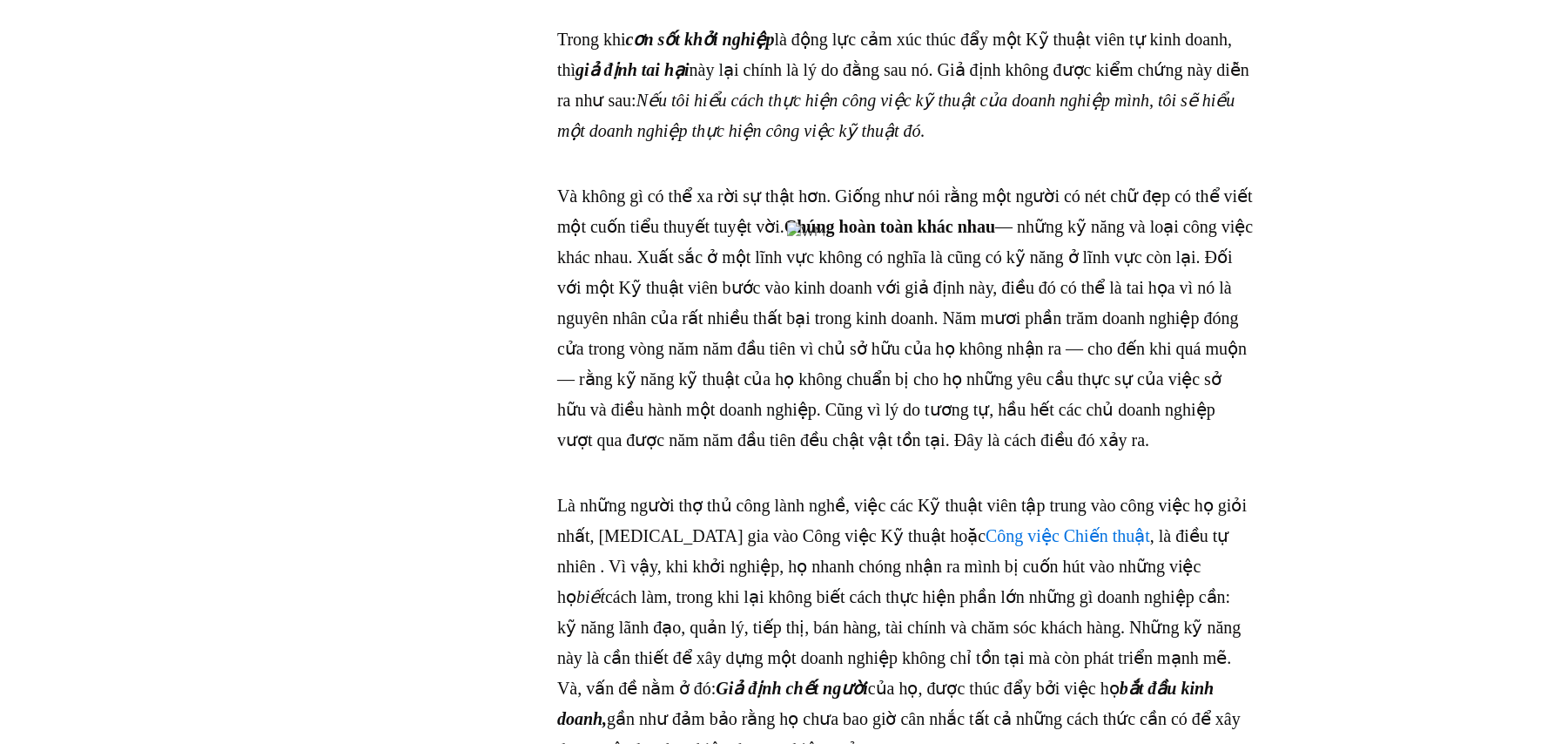
click at [700, 110] on font "này lại chính là lý do đằng sau nó. Giả định không được kiểm chứng này diễn ra …" at bounding box center [903, 85] width 692 height 50
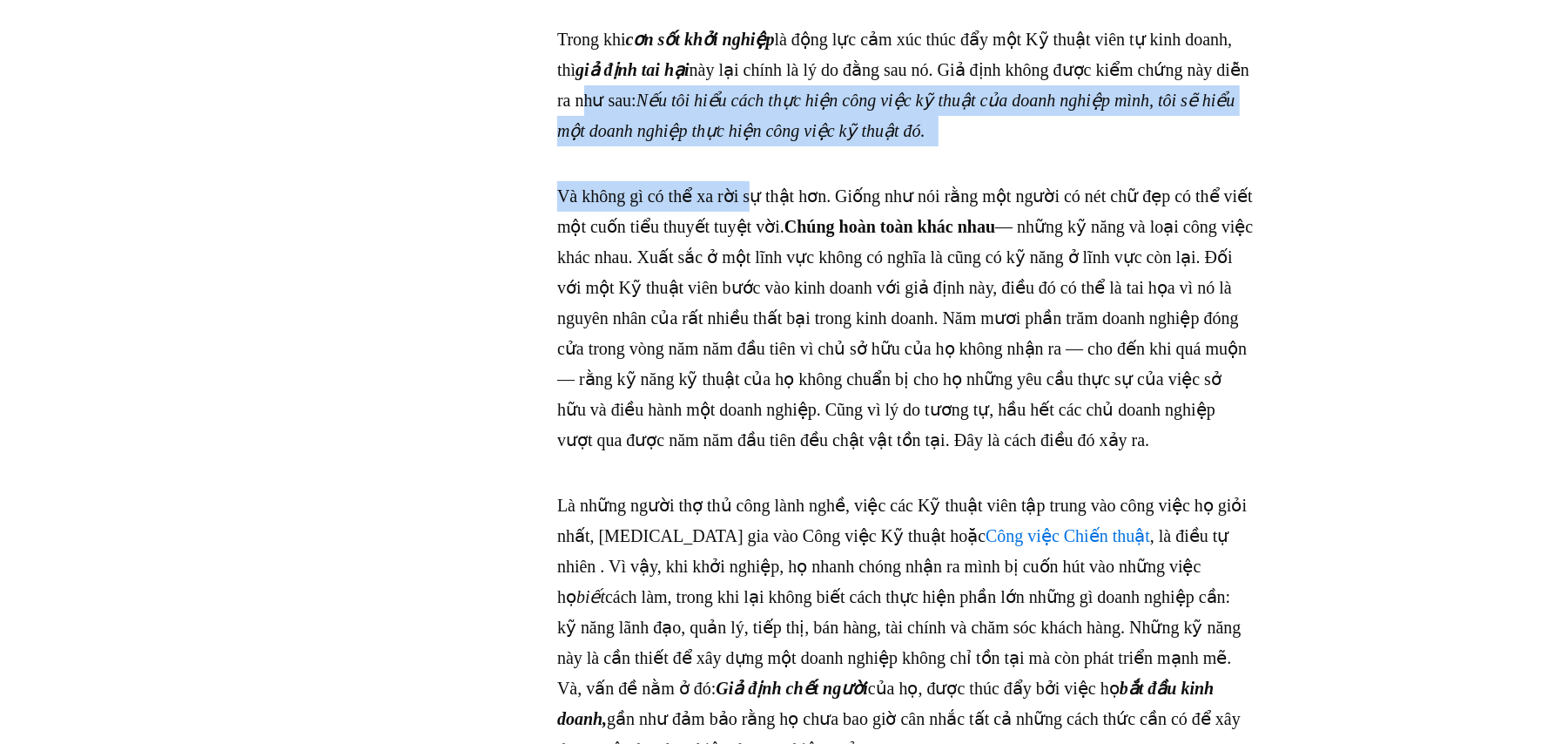
drag, startPoint x: 698, startPoint y: 167, endPoint x: 754, endPoint y: 230, distance: 84.3
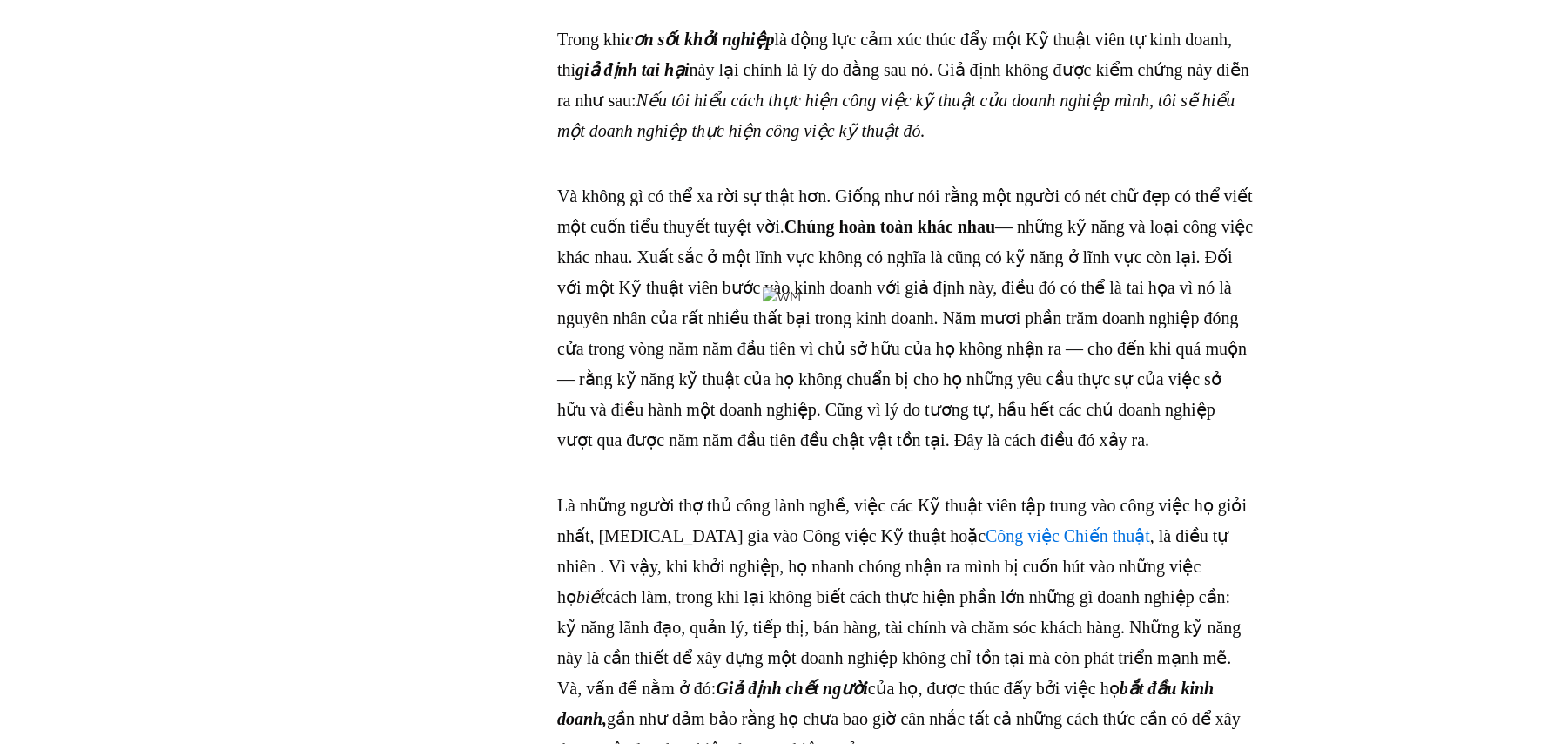
click at [737, 377] on font "— những kỹ năng và loại công việc khác nhau. Xuất sắc ở một lĩnh vực không có n…" at bounding box center [905, 334] width 696 height 233
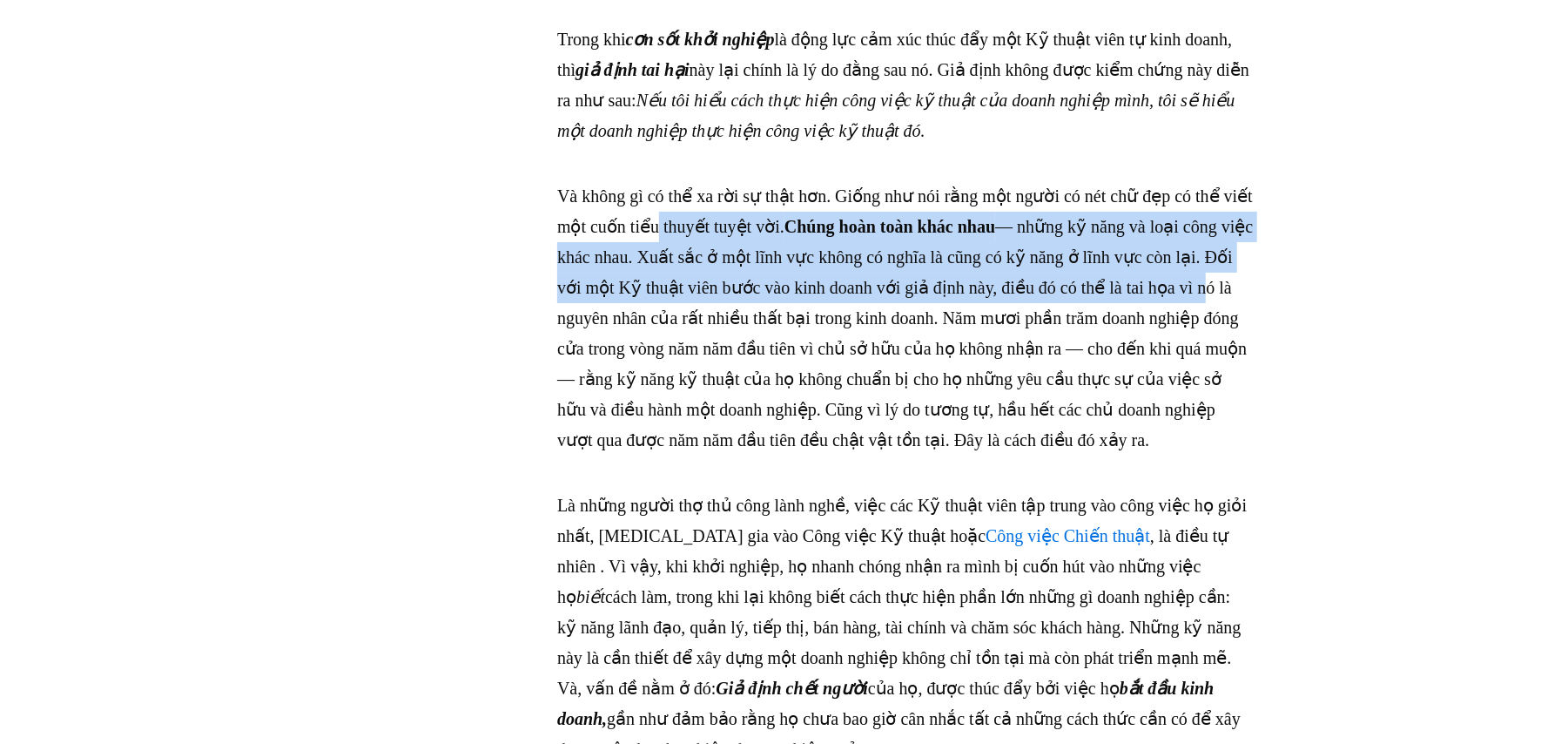
drag, startPoint x: 736, startPoint y: 300, endPoint x: 774, endPoint y: 416, distance: 122.1
click at [772, 414] on p "Và không gì có thể xa rời sự thật hơn. Giống như nói rằng một người có nét chữ …" at bounding box center [906, 318] width 697 height 274
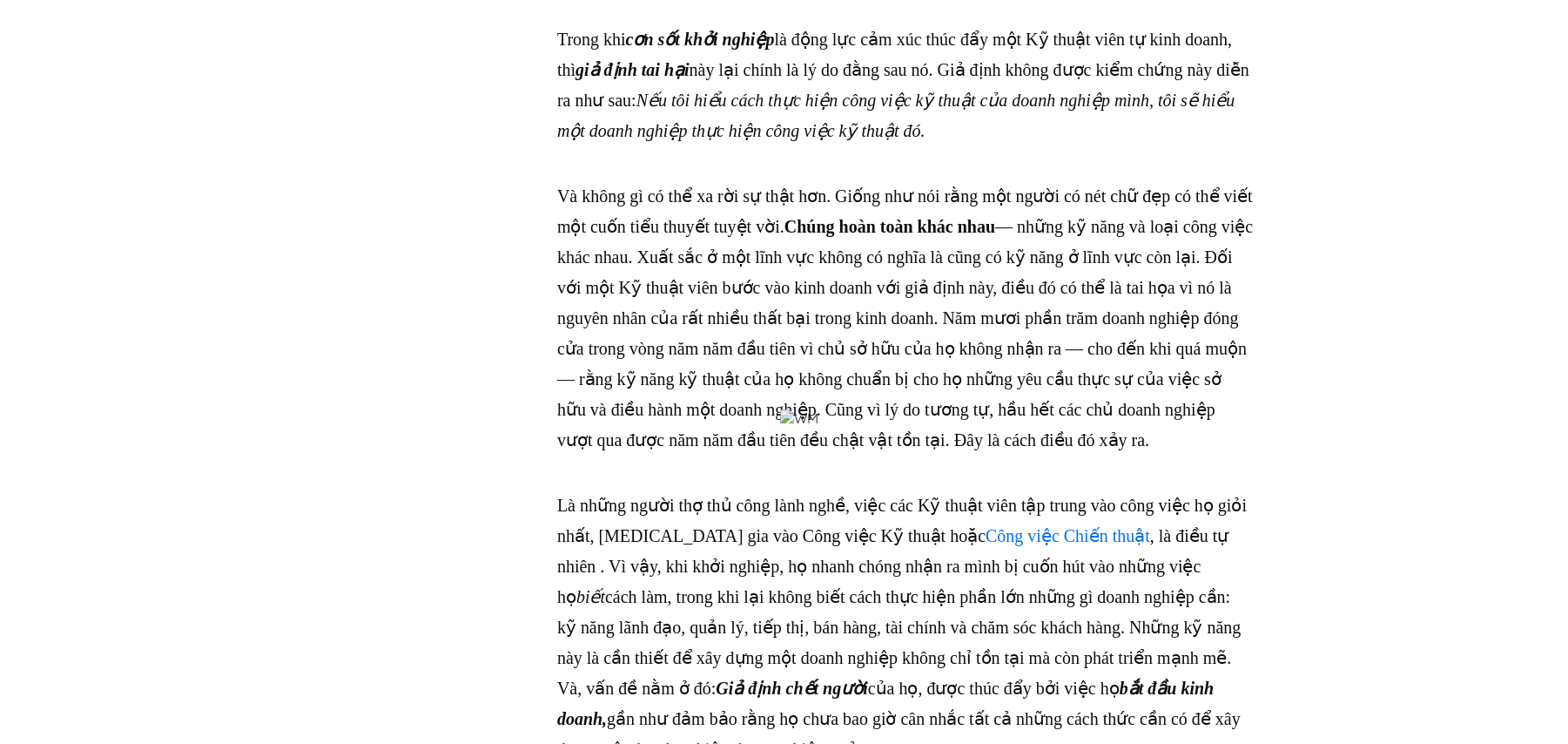
click at [961, 449] on font "— những kỹ năng và loại công việc khác nhau. Xuất sắc ở một lĩnh vực không có n…" at bounding box center [905, 334] width 696 height 233
click at [972, 294] on p "Và không gì có thể xa rời sự thật hơn. Giống như nói rằng một người có nét chữ …" at bounding box center [906, 318] width 697 height 274
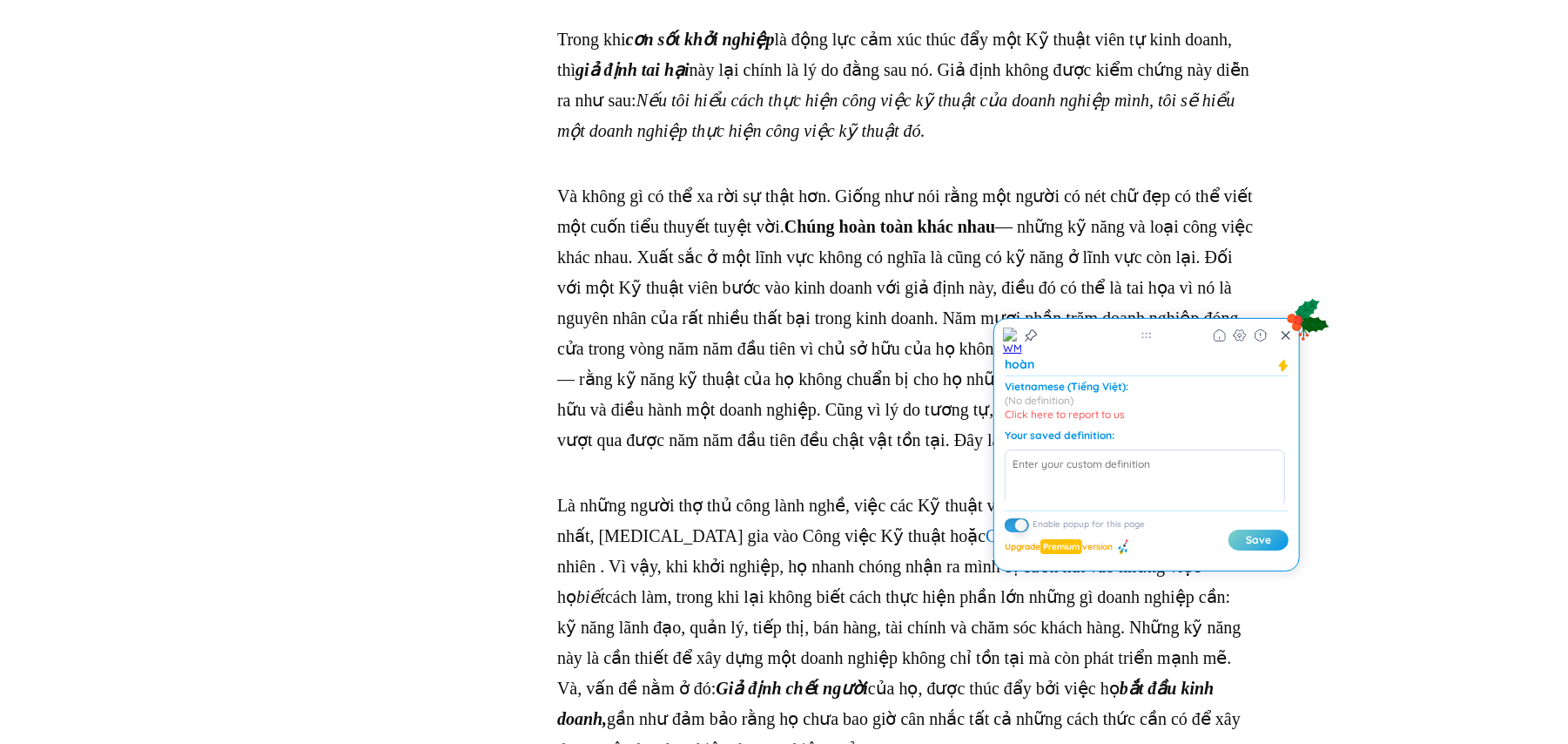
click at [885, 330] on font "— những kỹ năng và loại công việc khác nhau. Xuất sắc ở một lĩnh vực không có n…" at bounding box center [905, 334] width 696 height 233
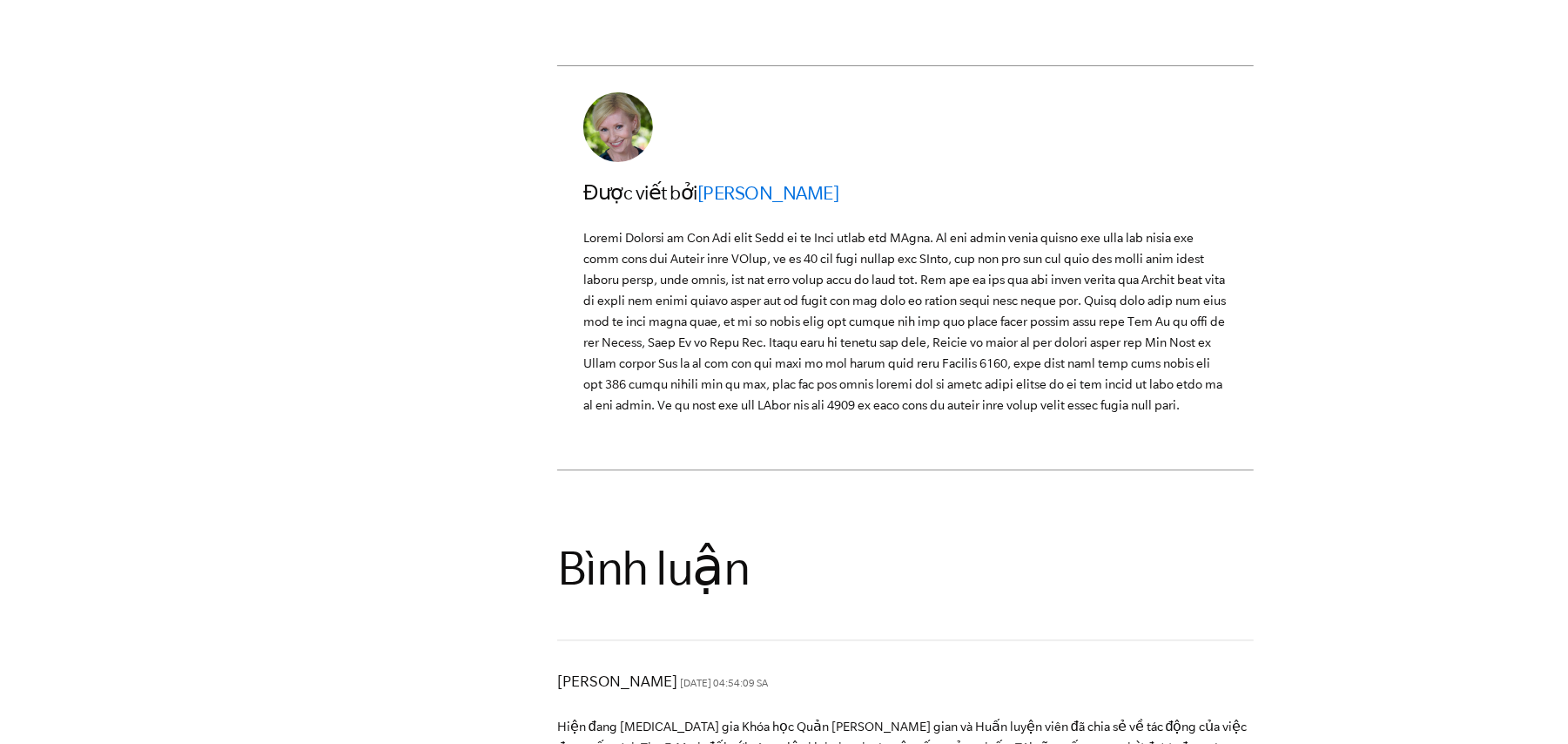
scroll to position [6322, 0]
